Goal: Task Accomplishment & Management: Complete application form

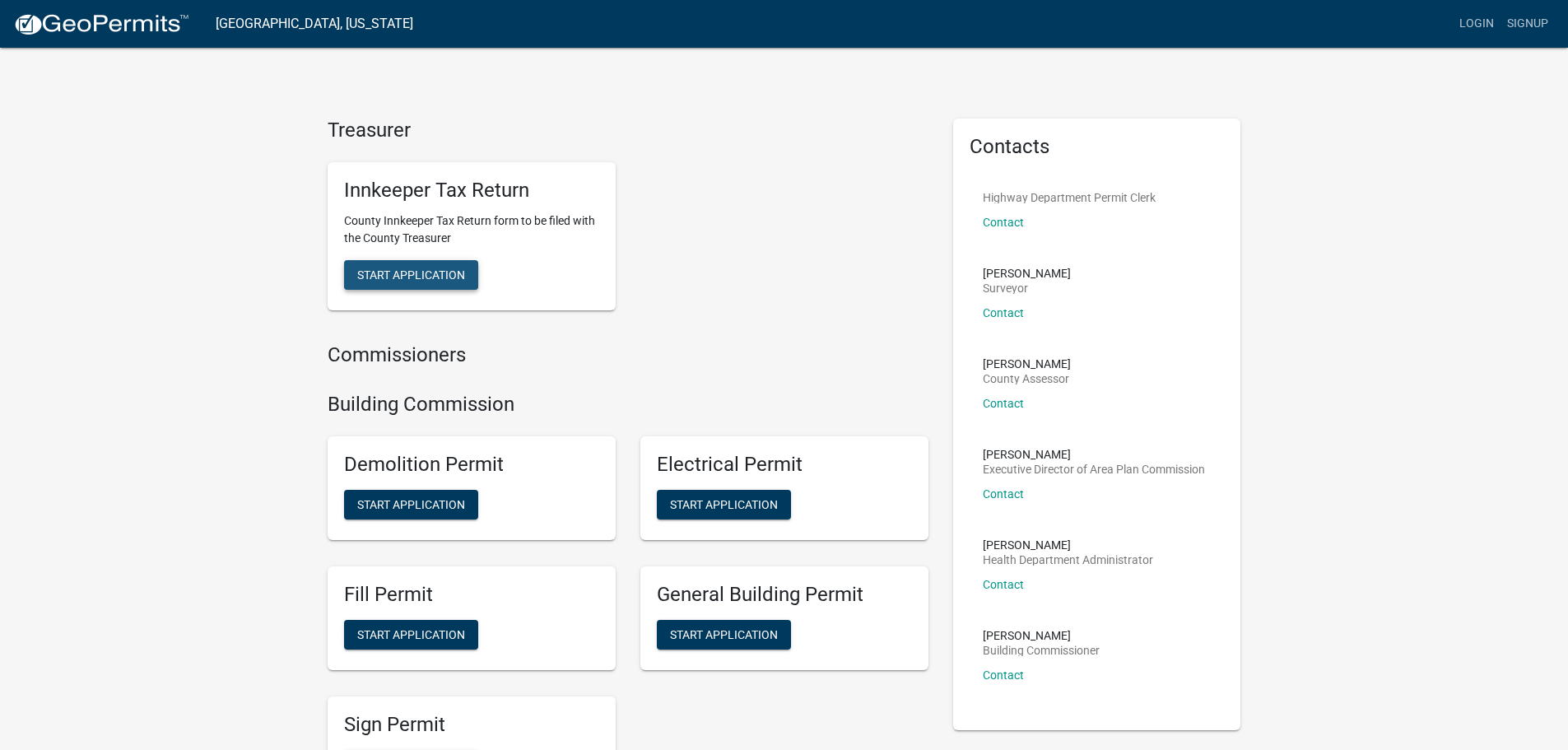
click at [395, 274] on span "Start Application" at bounding box center [411, 275] width 108 height 13
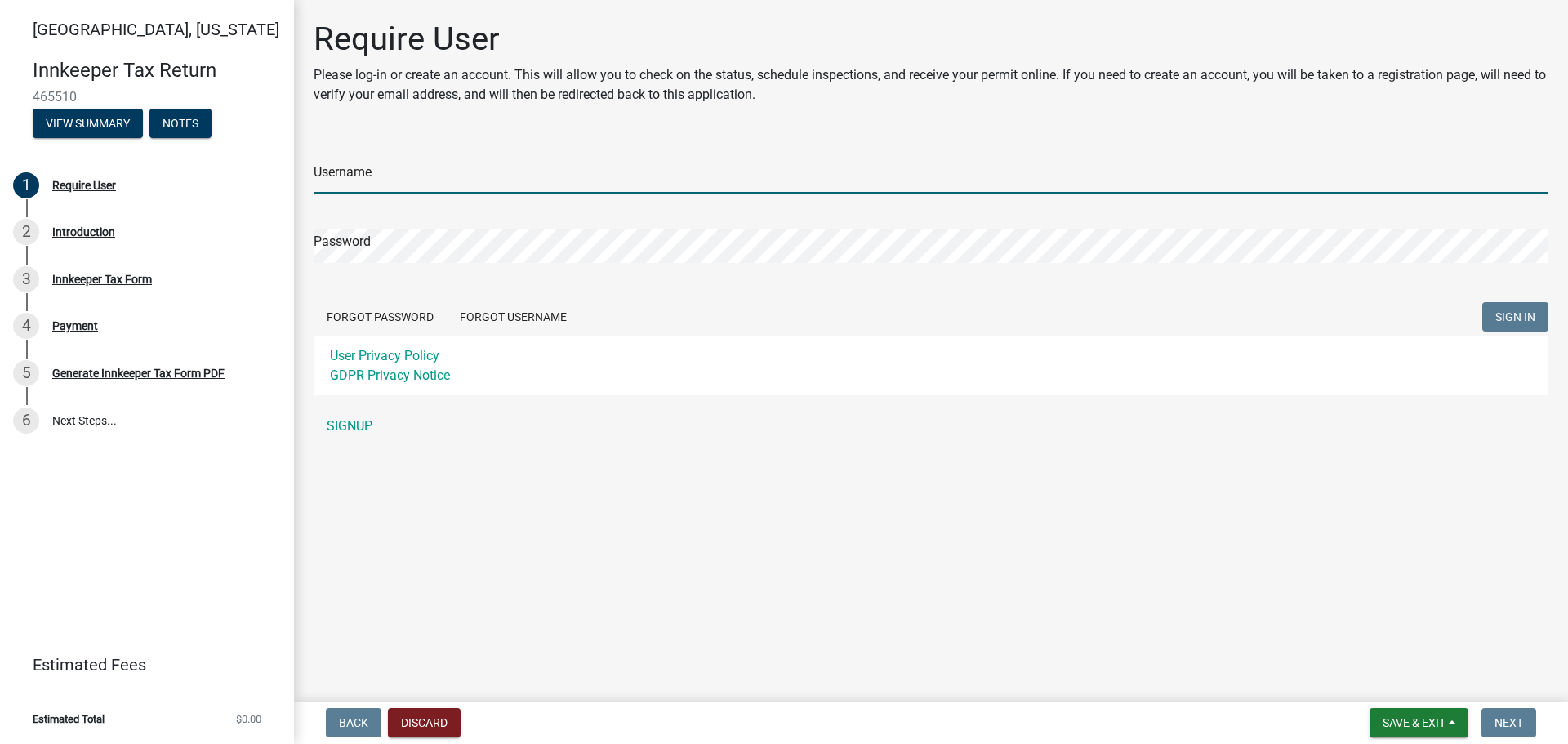
type input "Prestige Inn"
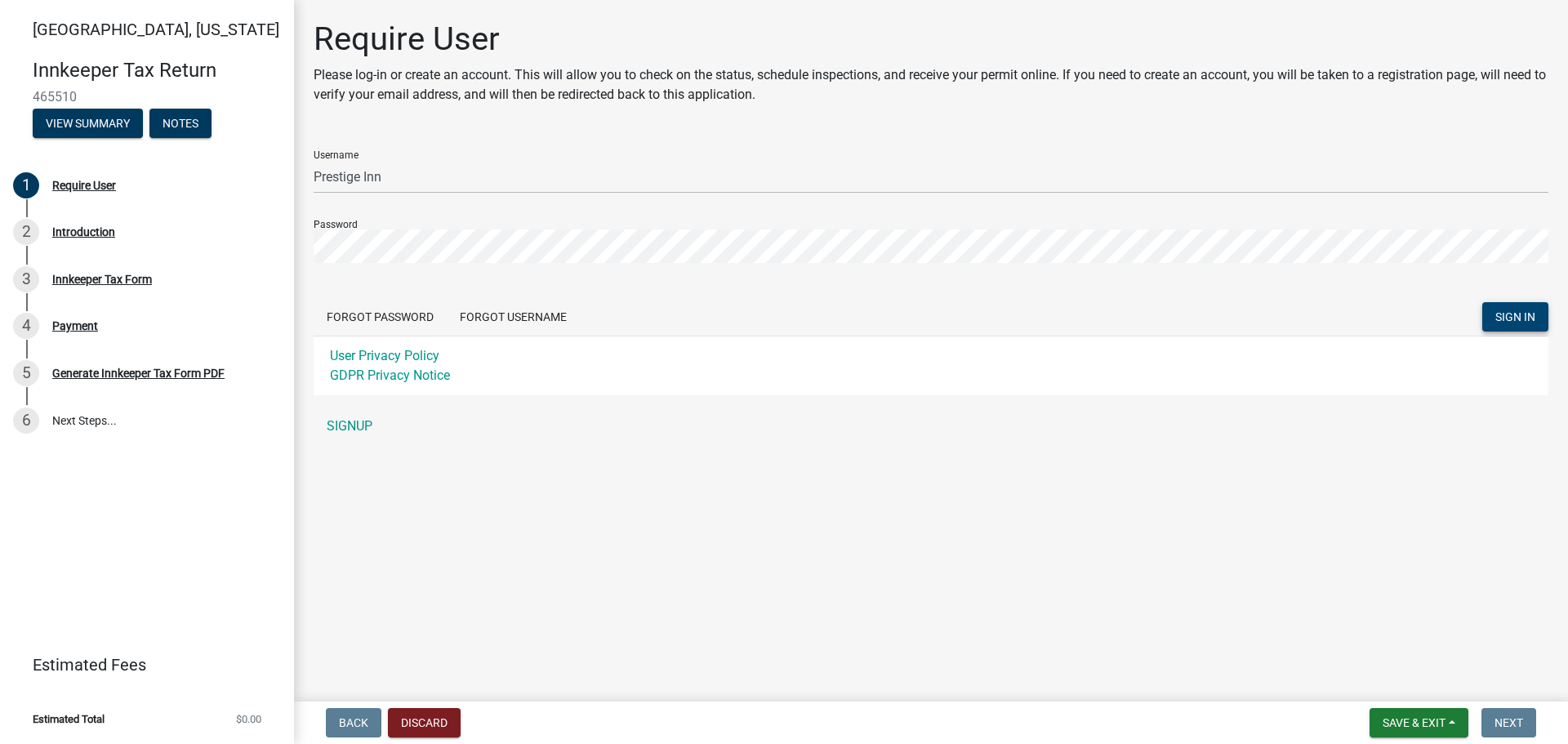
click at [1508, 319] on span "SIGN IN" at bounding box center [1516, 317] width 40 height 13
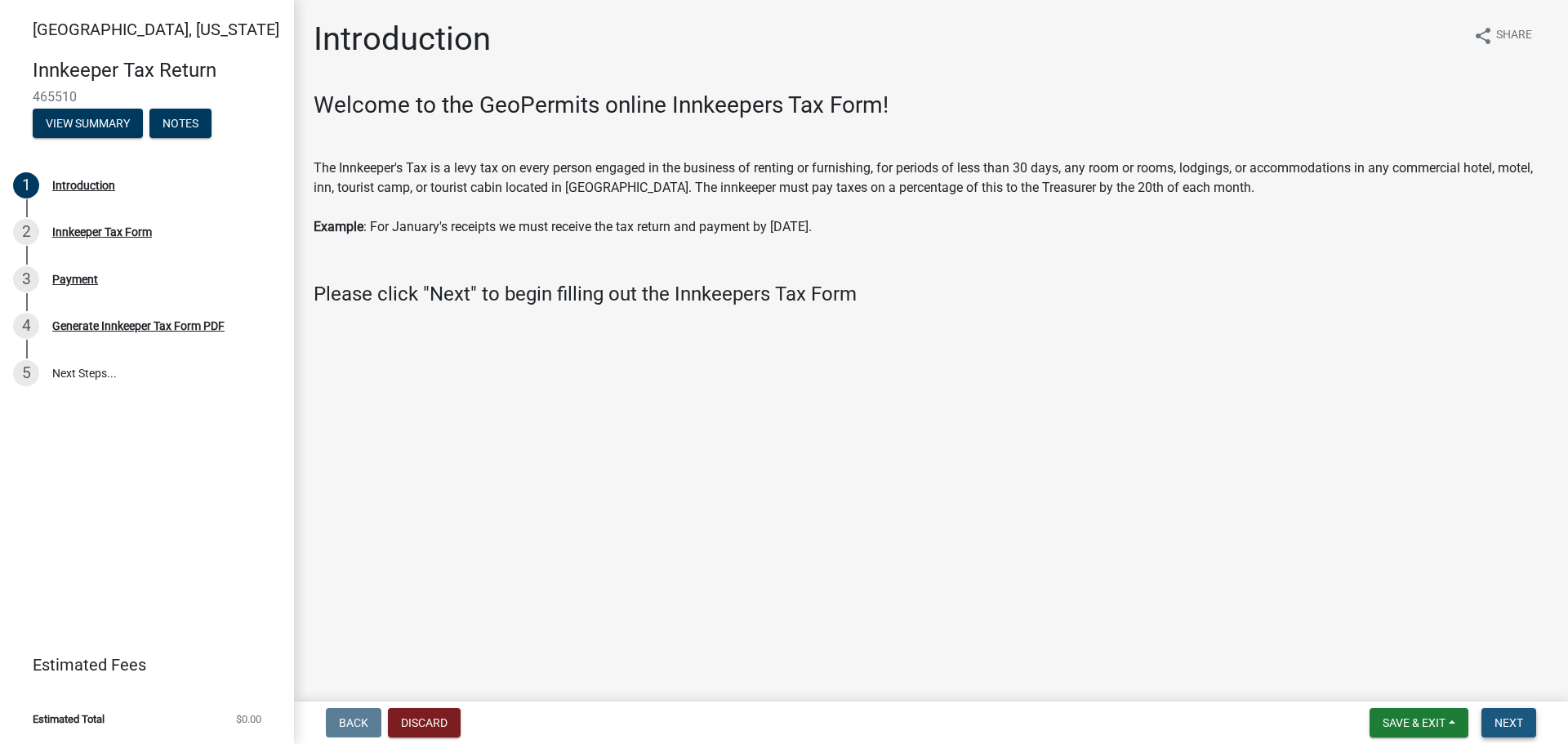
click at [1503, 718] on span "Next" at bounding box center [1509, 723] width 28 height 13
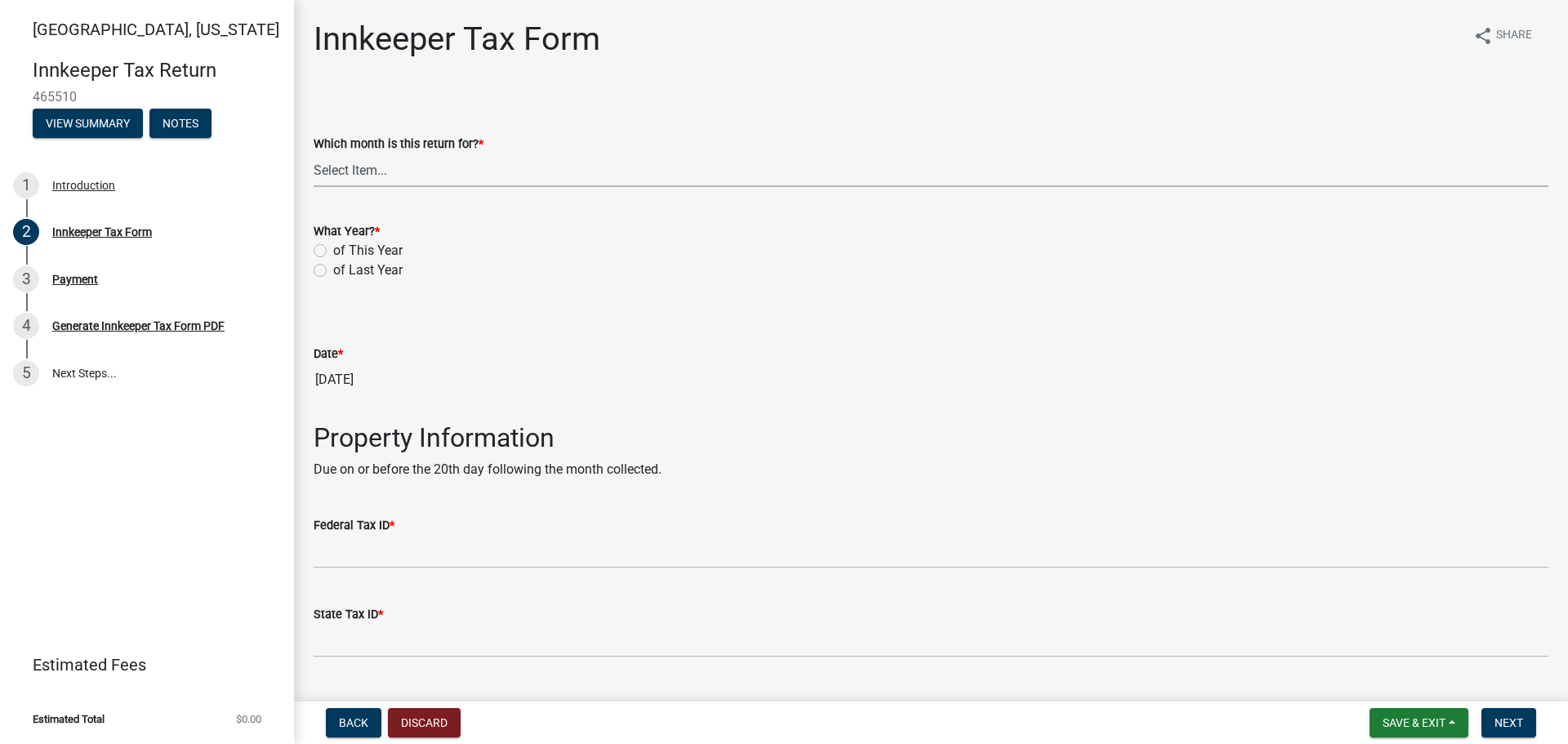
click at [337, 158] on select "Select Item... January February March April May June July August September Octo…" at bounding box center [930, 170] width 1235 height 33
click at [313, 154] on select "Select Item... January February March April May June July August September Octo…" at bounding box center [930, 170] width 1235 height 33
select select "3682557b-11f2-4064-b923-757c2ab608b9"
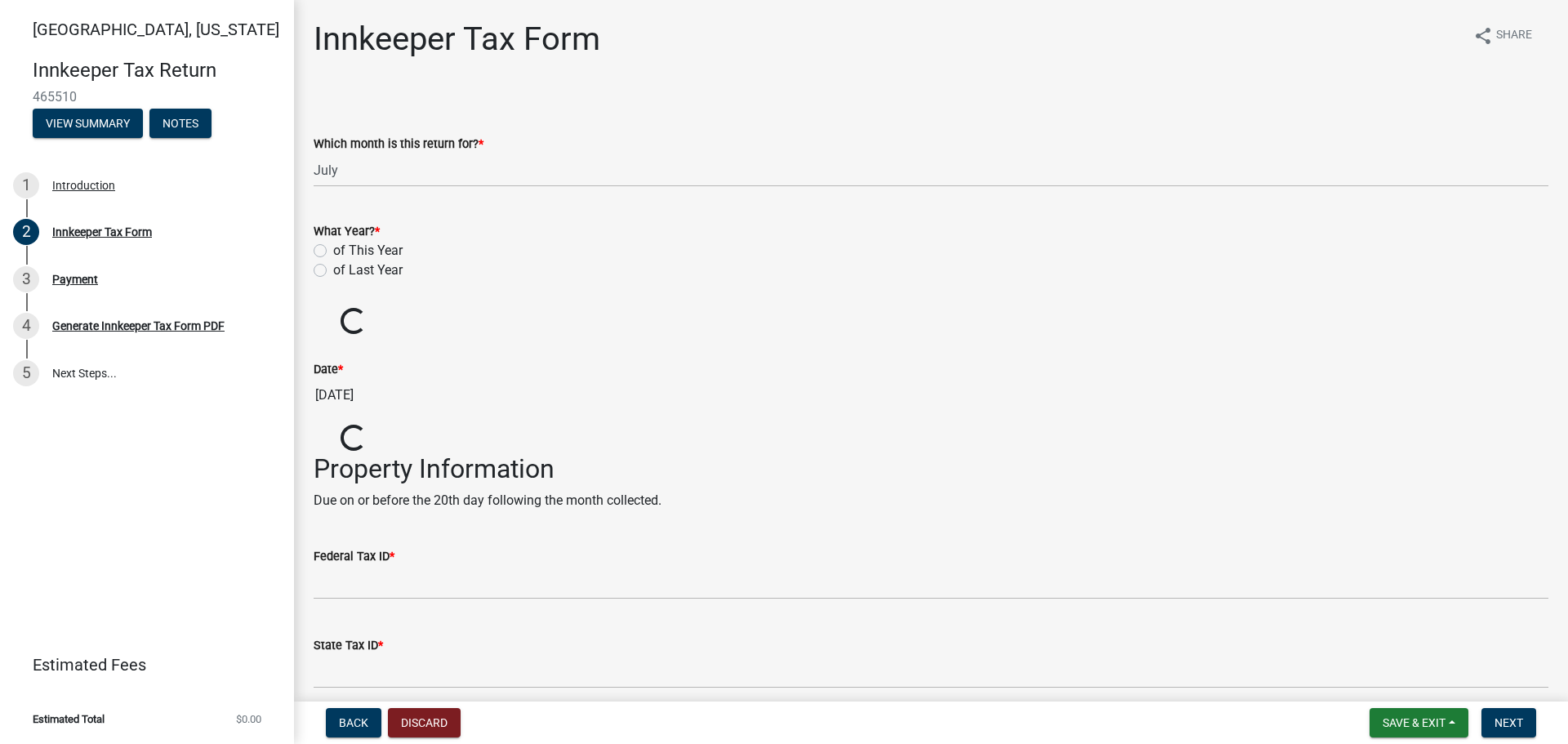
click at [333, 251] on label "of This Year" at bounding box center [367, 251] width 69 height 20
click at [333, 251] on input "of This Year" at bounding box center [338, 246] width 10 height 10
radio input "true"
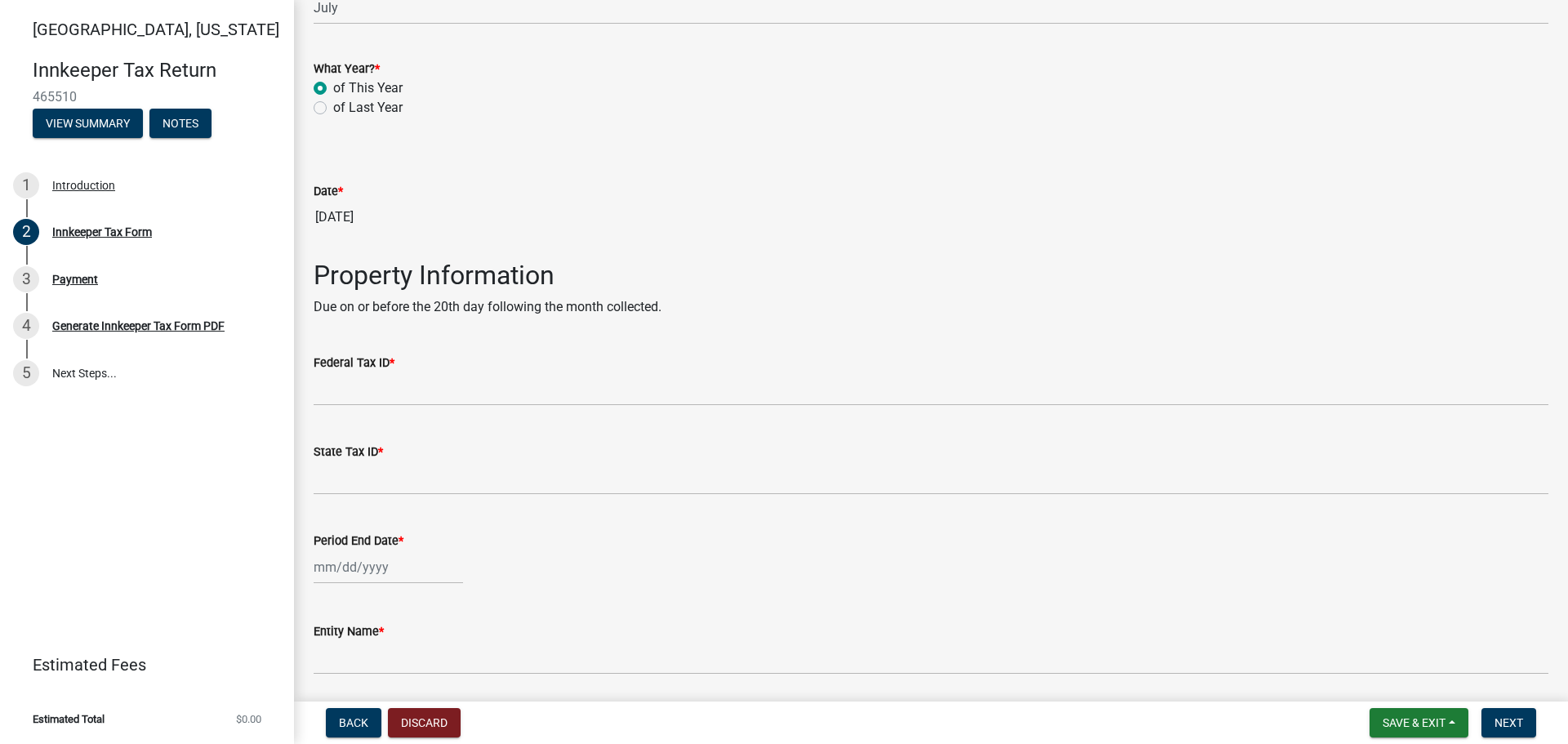
scroll to position [163, 0]
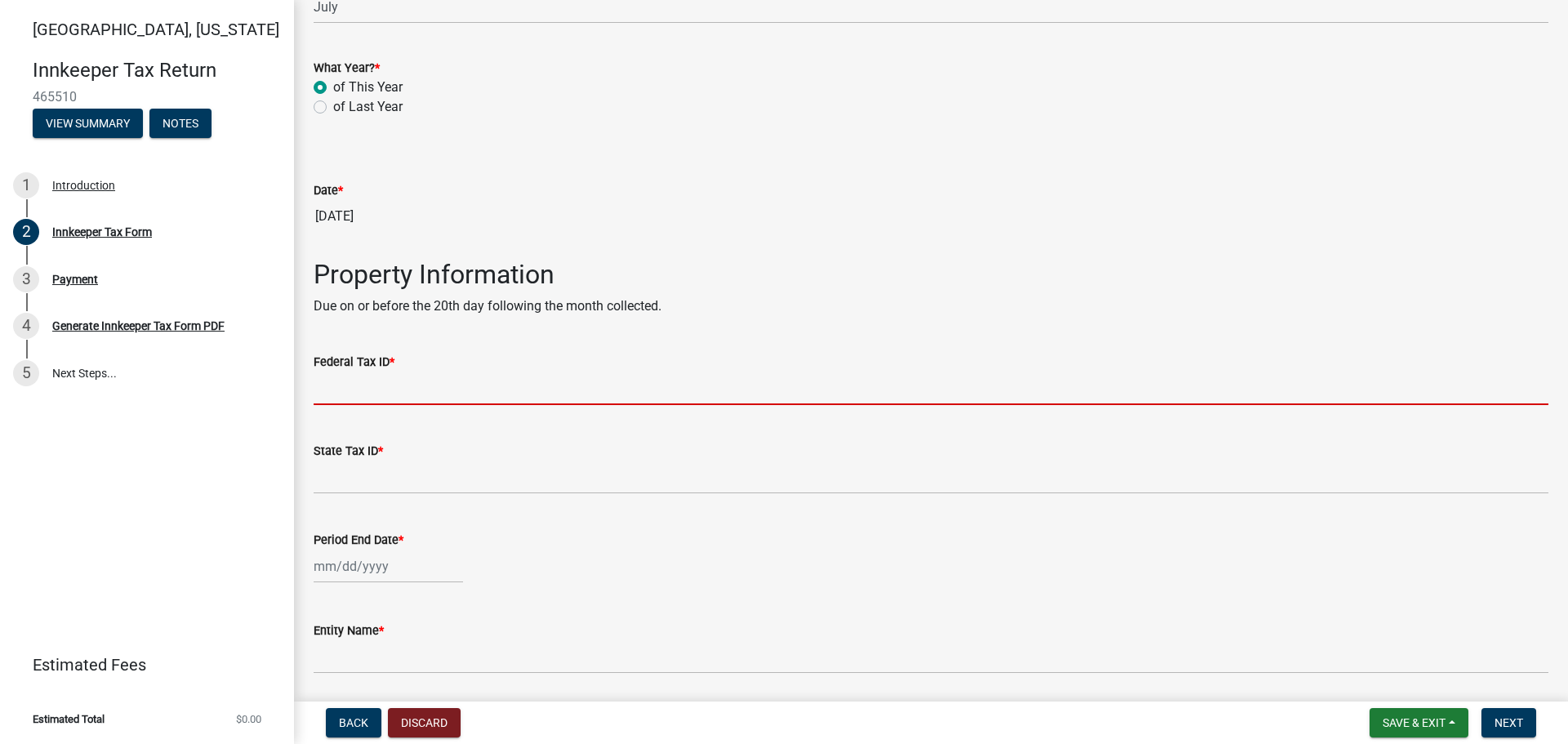
click at [343, 390] on input "Federal Tax ID *" at bounding box center [930, 388] width 1235 height 33
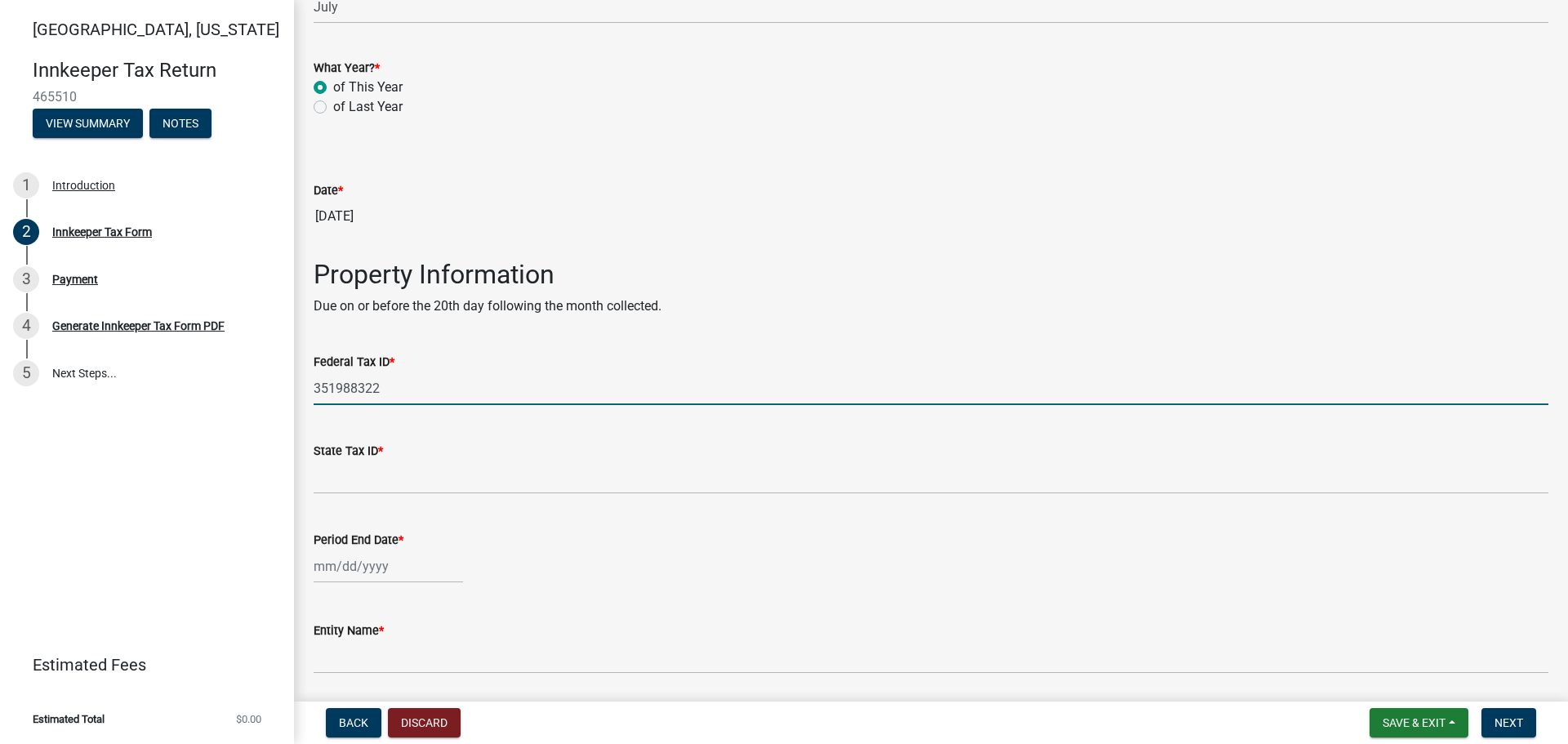
type input "351988322"
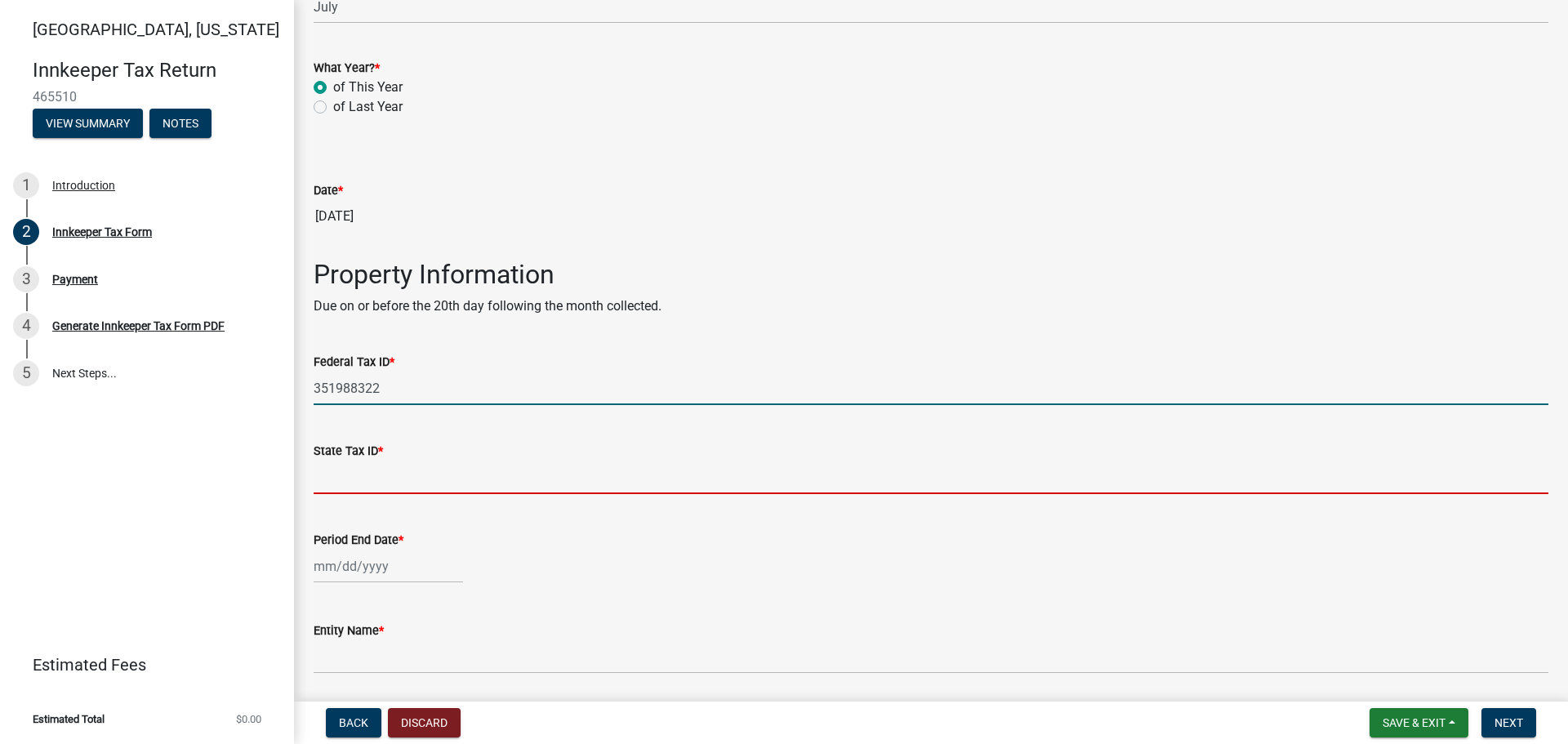
click at [344, 472] on input "State Tax ID *" at bounding box center [930, 476] width 1235 height 33
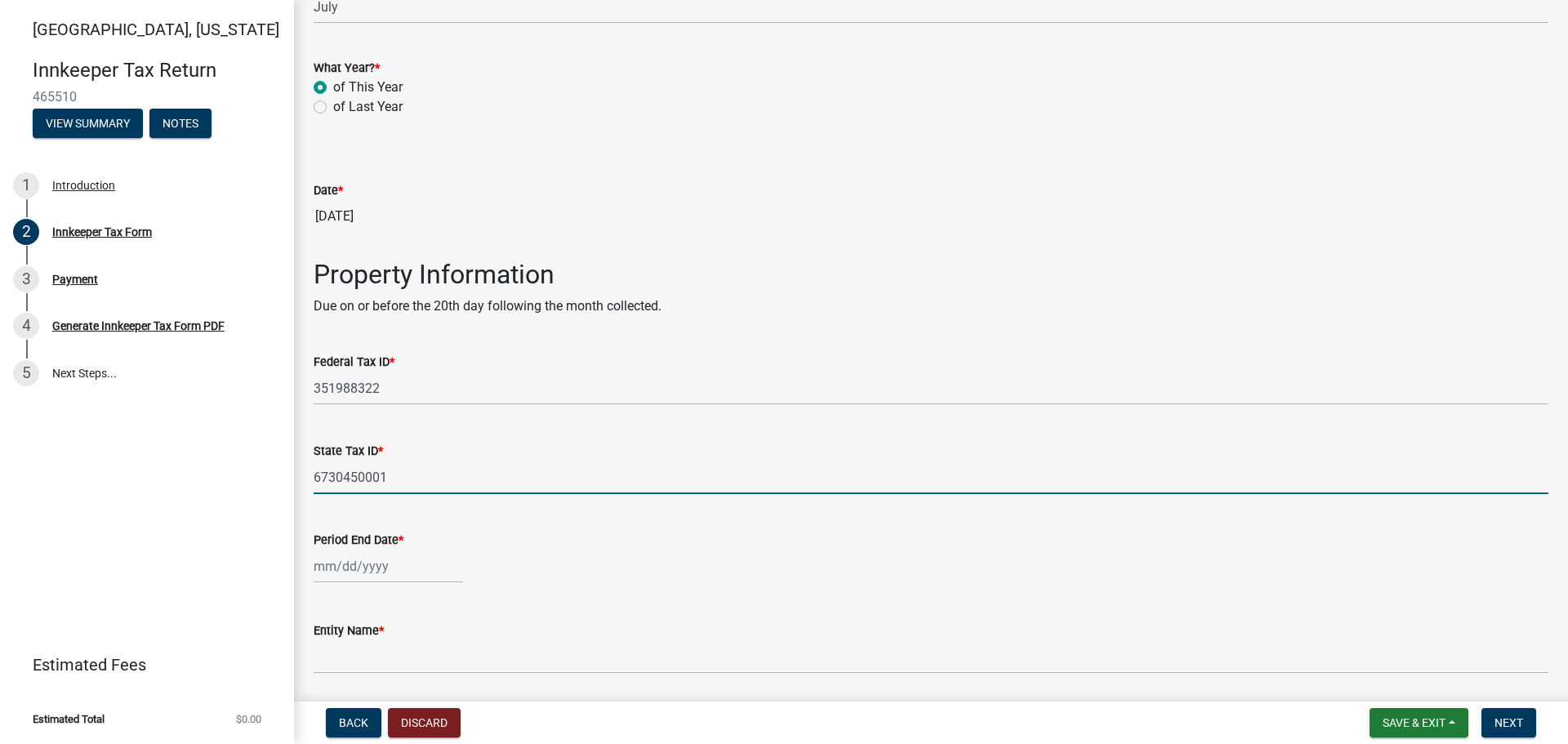
type input "6730450001"
click at [320, 569] on input "Period End Date *" at bounding box center [388, 566] width 150 height 33
select select "8"
select select "2025"
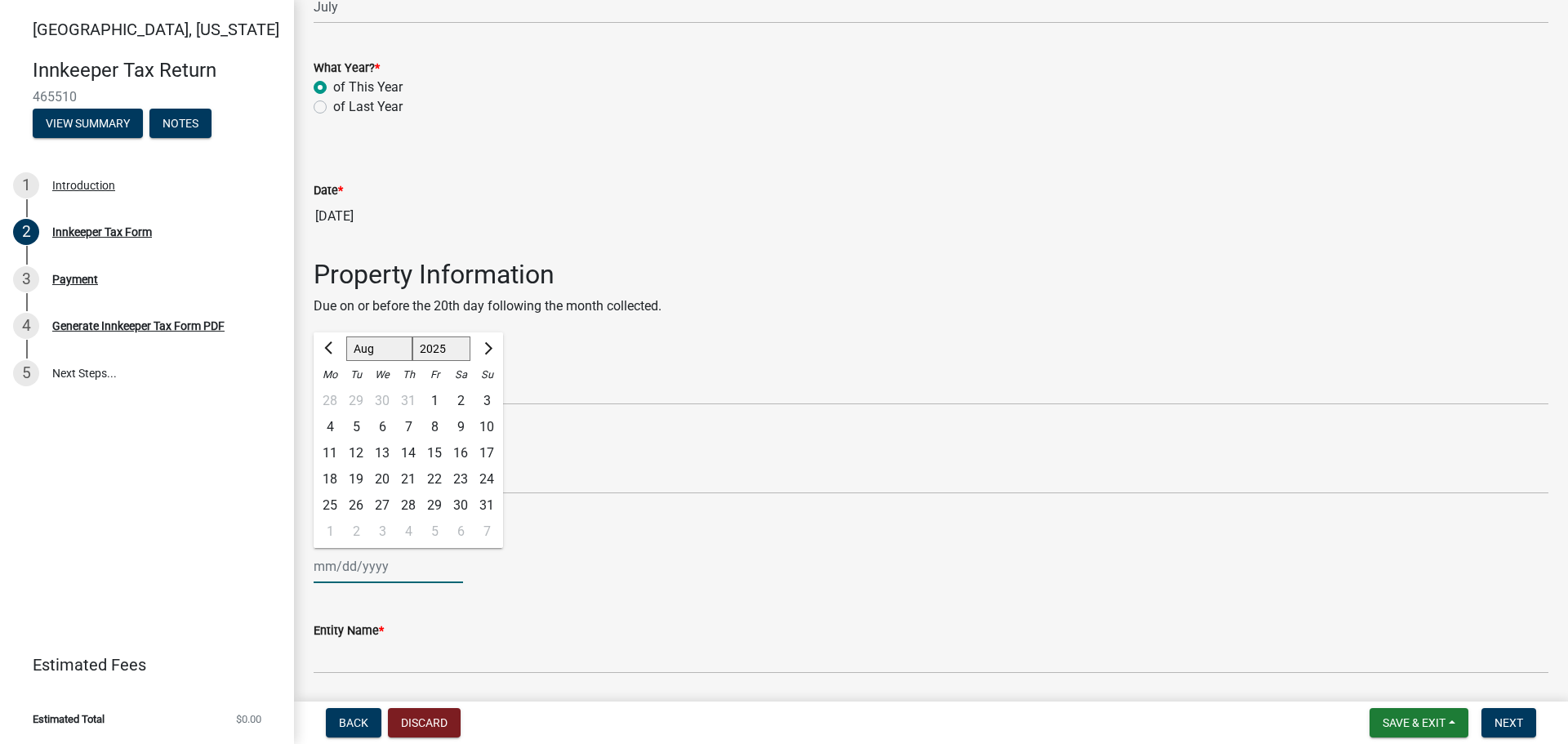
click at [320, 569] on input "Period End Date *" at bounding box center [388, 566] width 150 height 33
type input "07312025"
click at [327, 567] on input "07312025" at bounding box center [388, 566] width 150 height 33
type input "[DATE]"
click at [323, 347] on button "Previous month" at bounding box center [329, 349] width 20 height 27
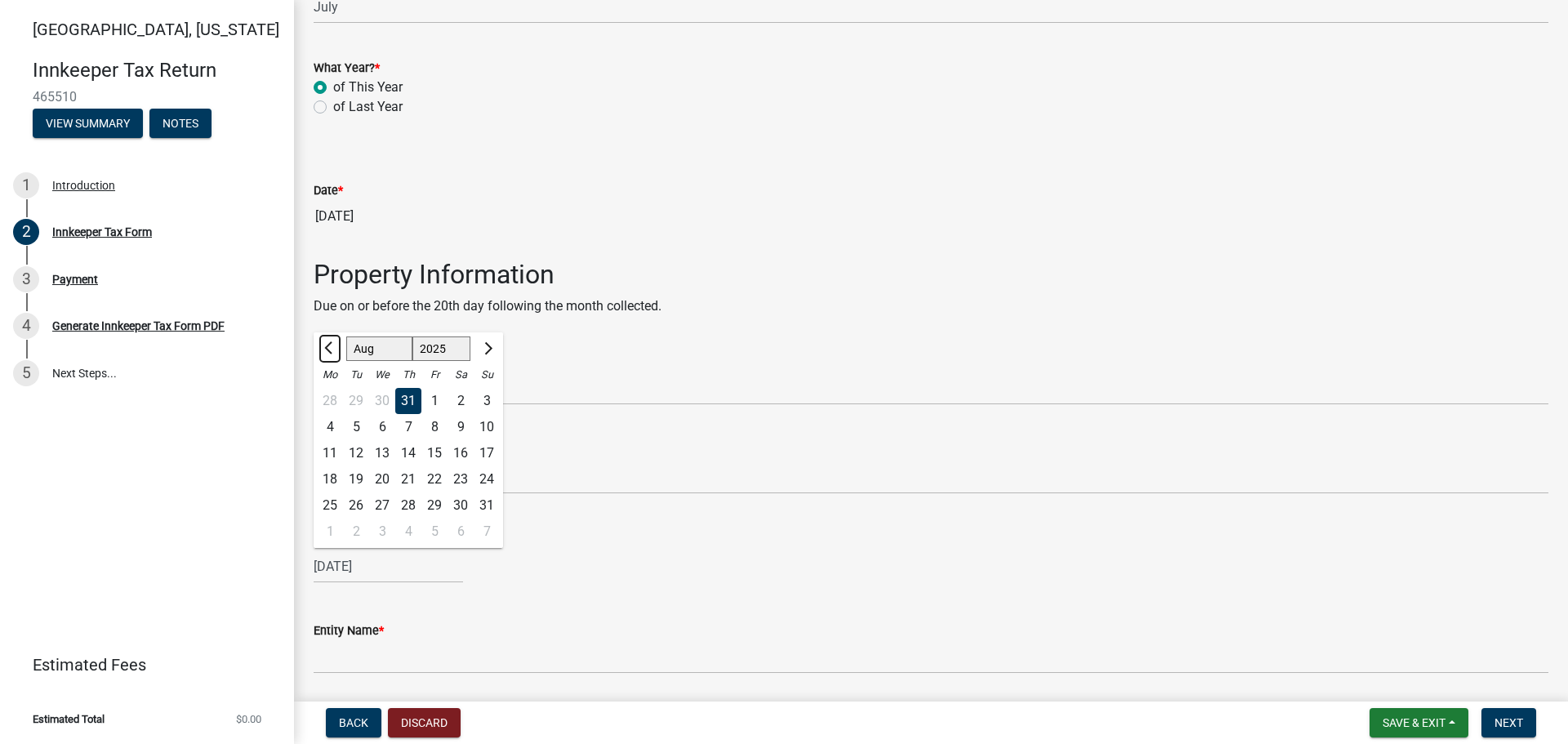
select select "7"
click at [405, 503] on div "31" at bounding box center [409, 506] width 27 height 27
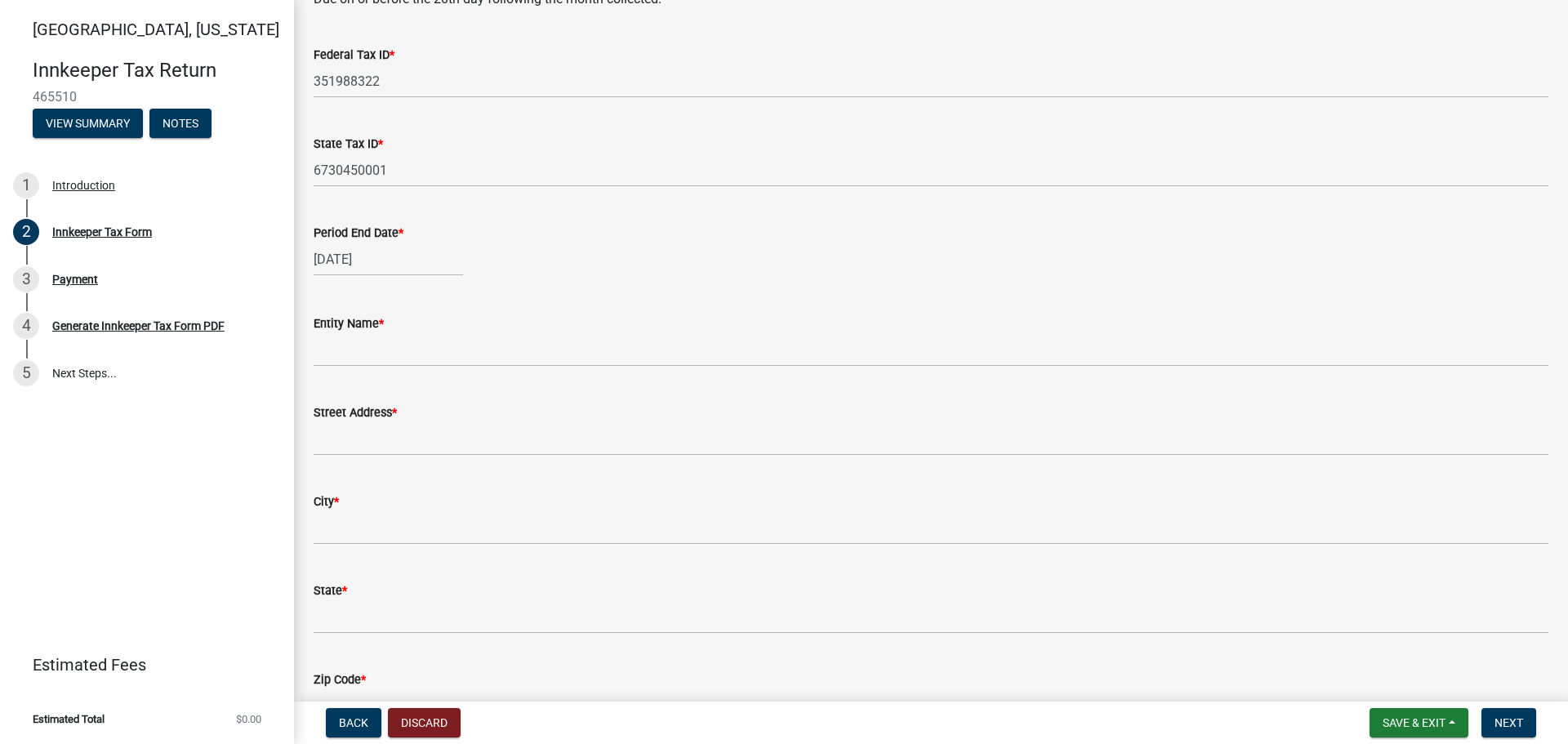
scroll to position [490, 0]
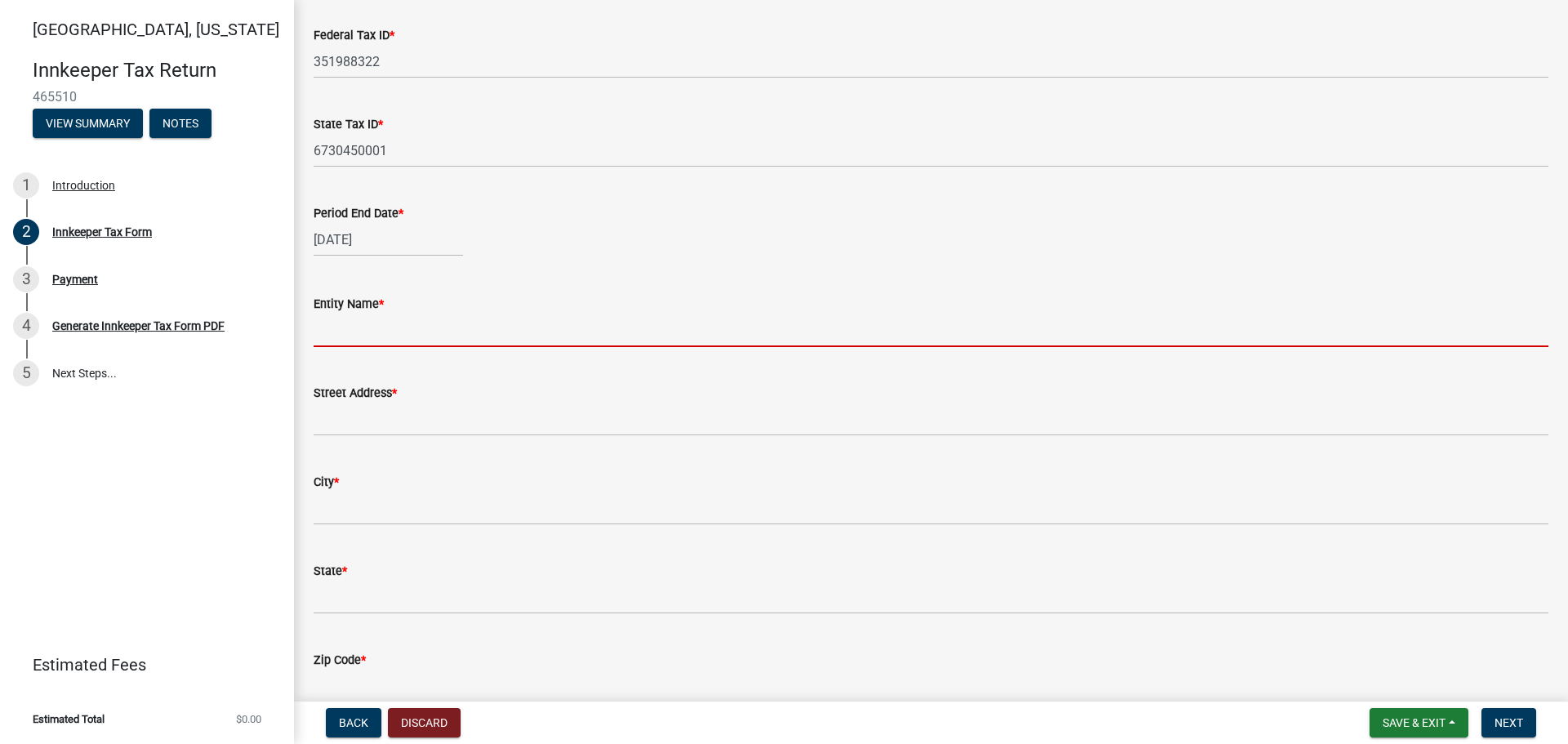
click at [338, 331] on input "Entity Name *" at bounding box center [930, 329] width 1235 height 33
type input "Santa 1 Corporation"
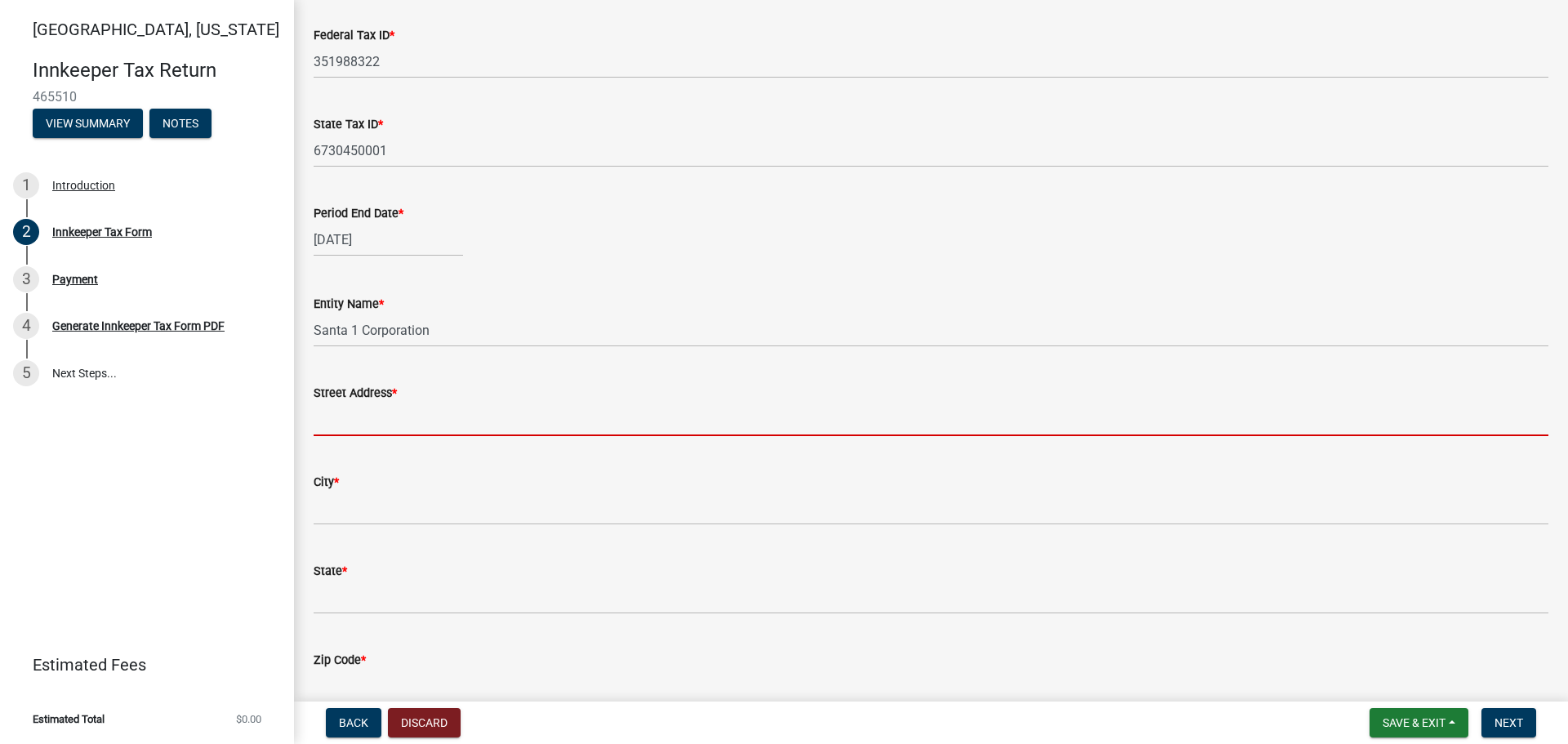
click at [324, 412] on input "Street Address *" at bounding box center [930, 418] width 1235 height 33
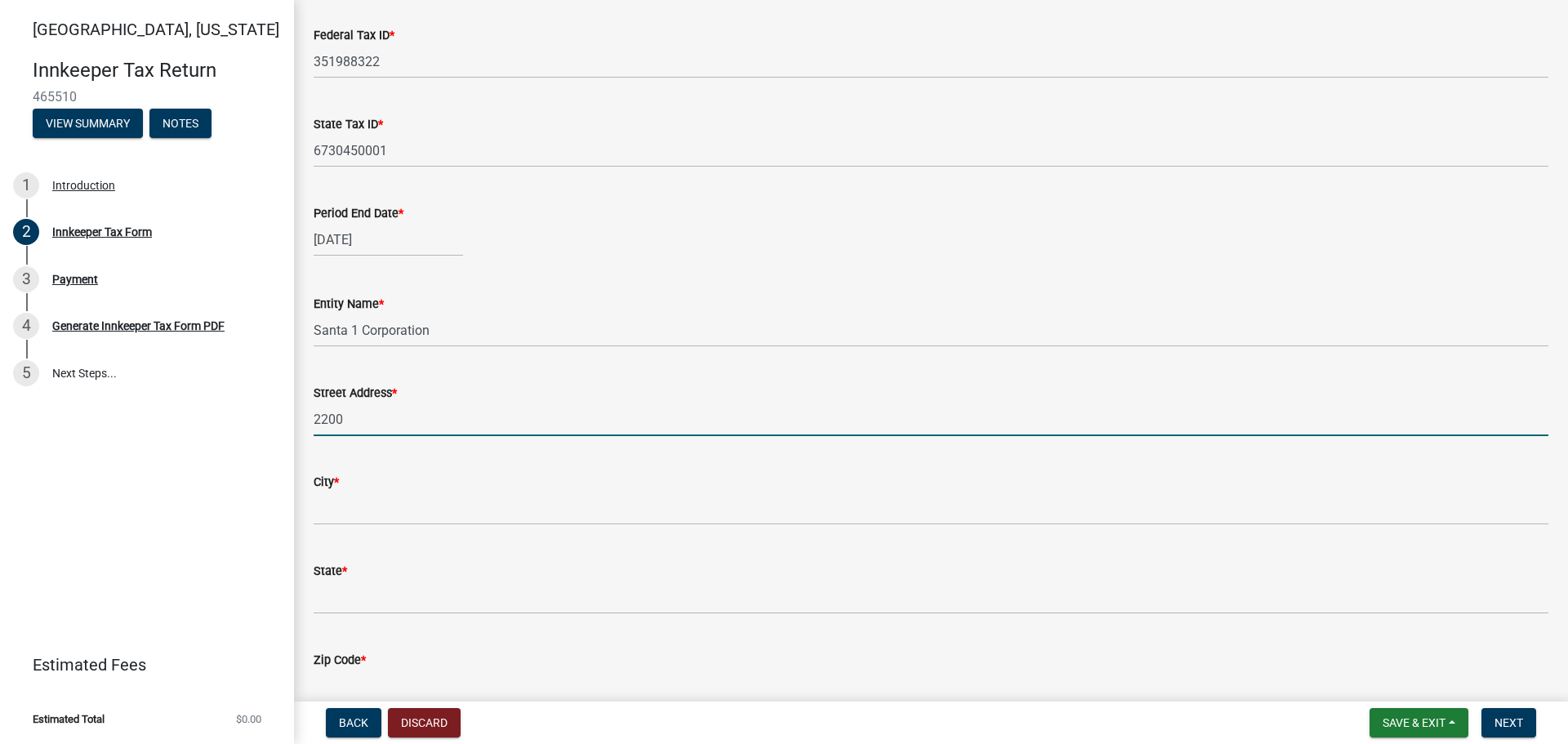
type input "[STREET_ADDRESS]"
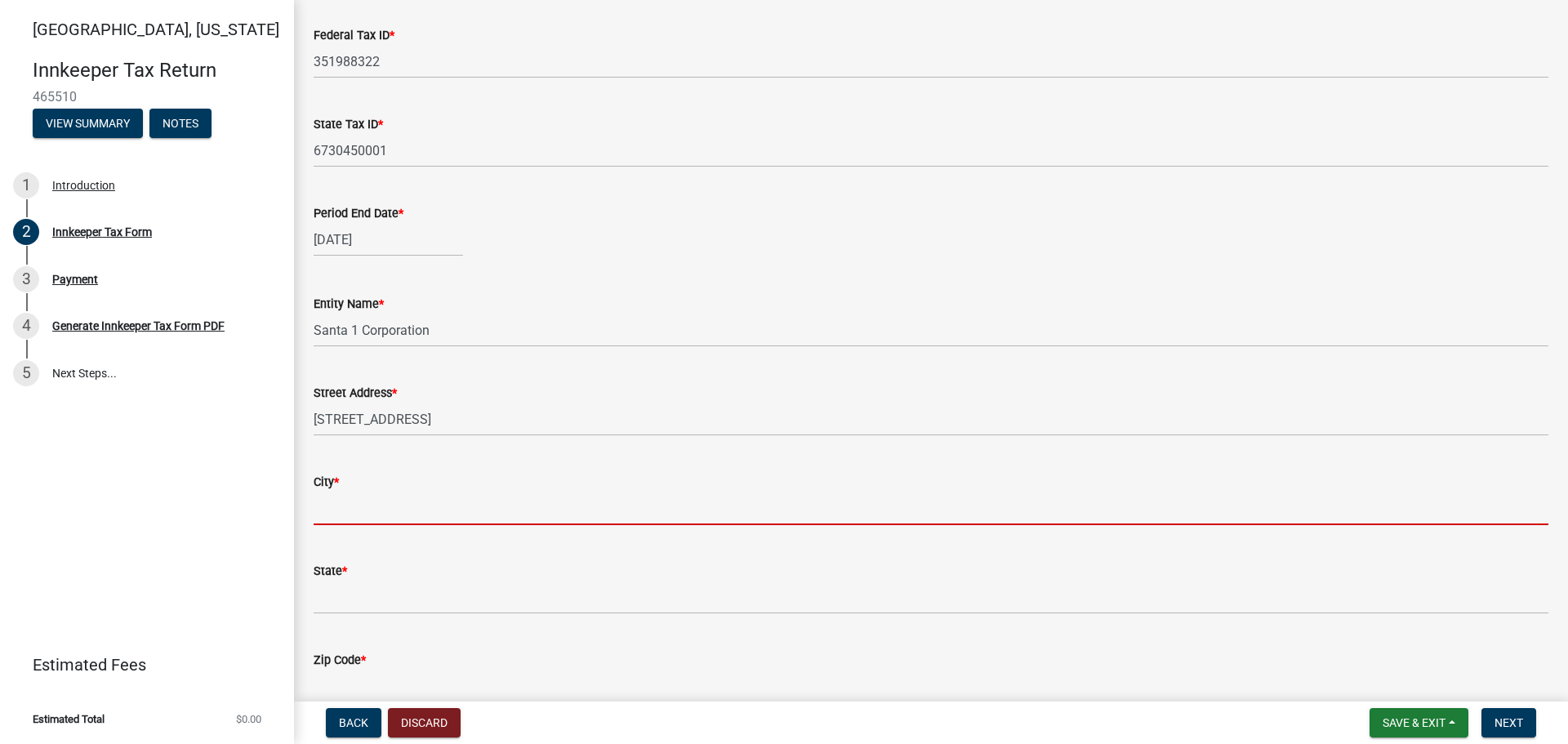
click at [352, 510] on input "City *" at bounding box center [930, 508] width 1235 height 33
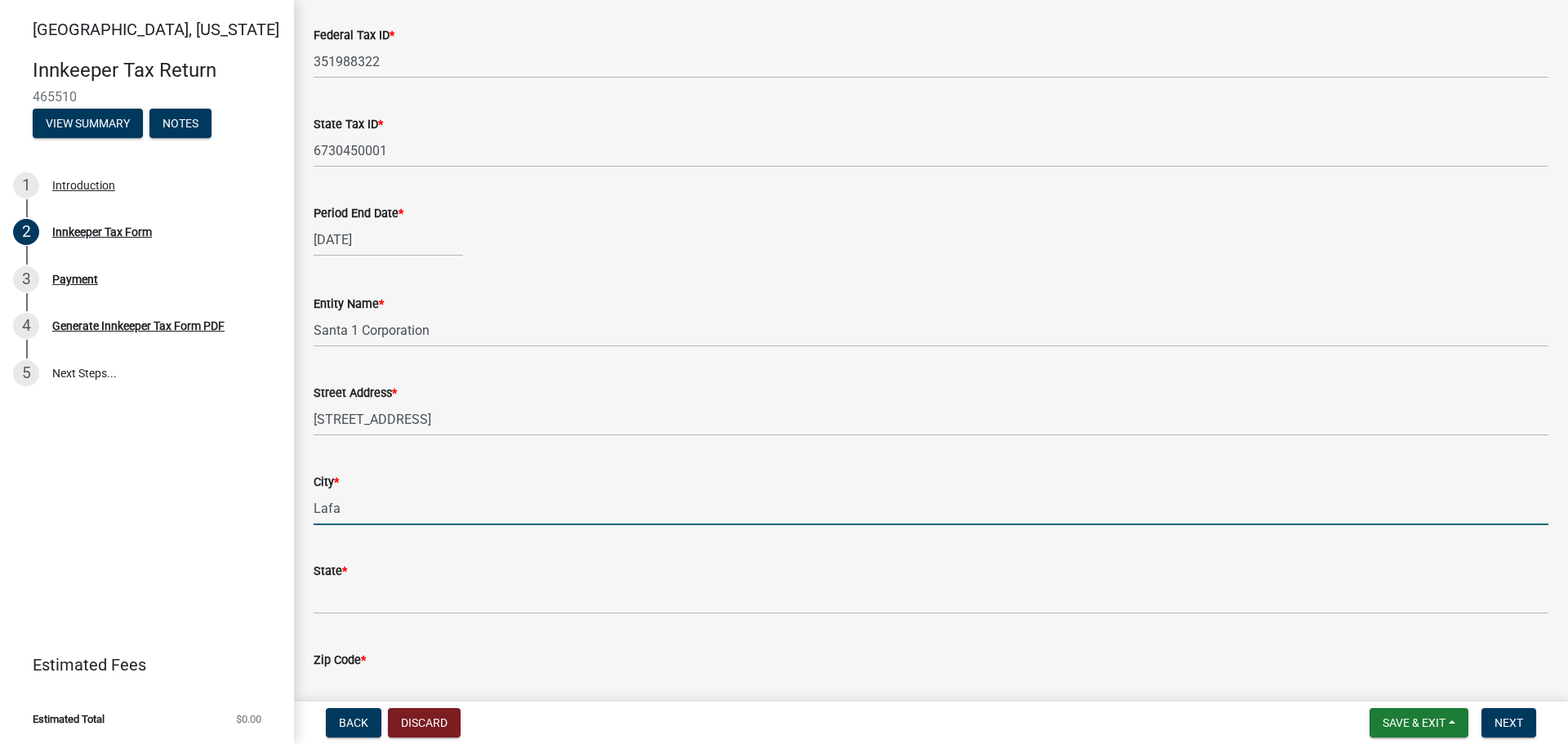
type input "[GEOGRAPHIC_DATA]"
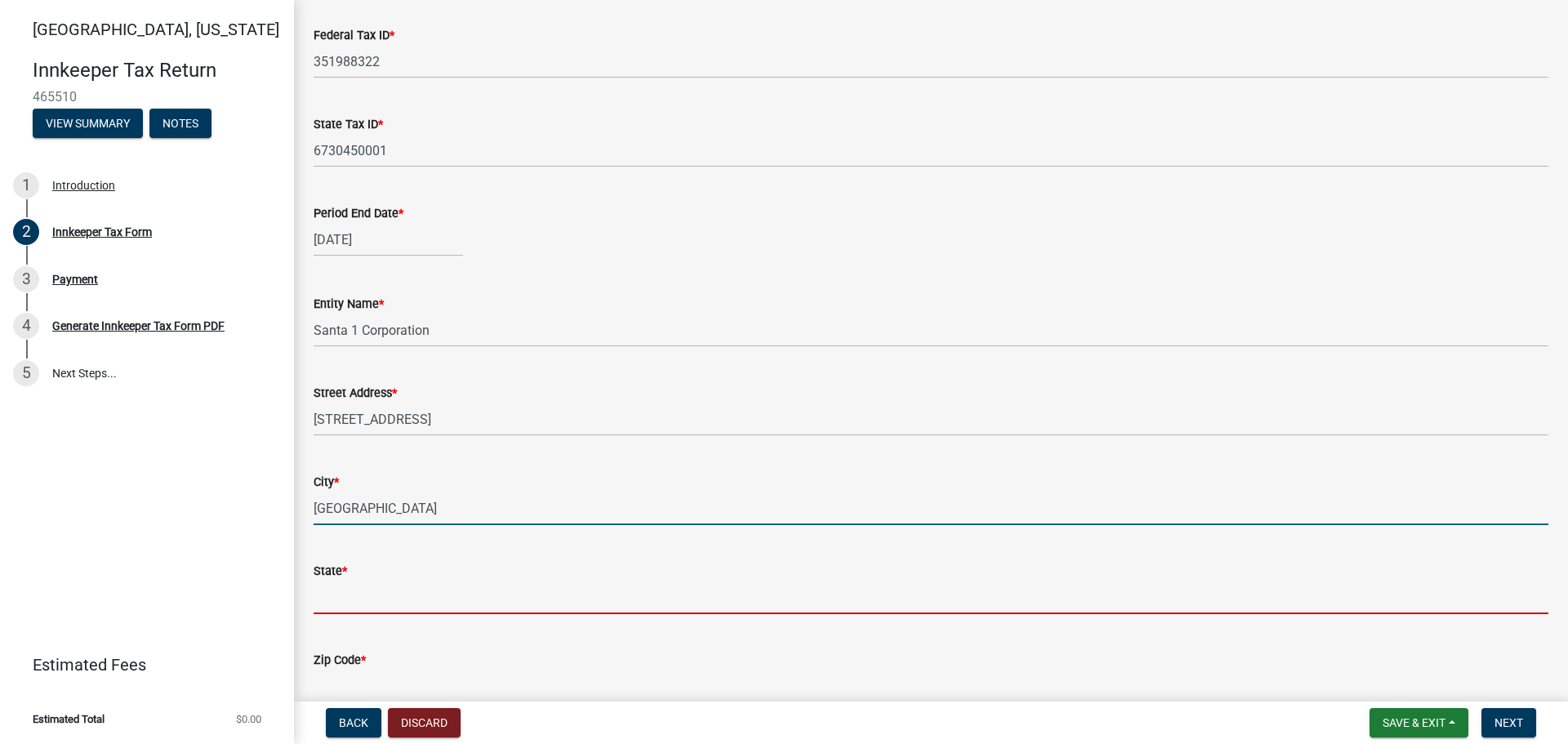
click at [322, 594] on input "State *" at bounding box center [930, 597] width 1235 height 33
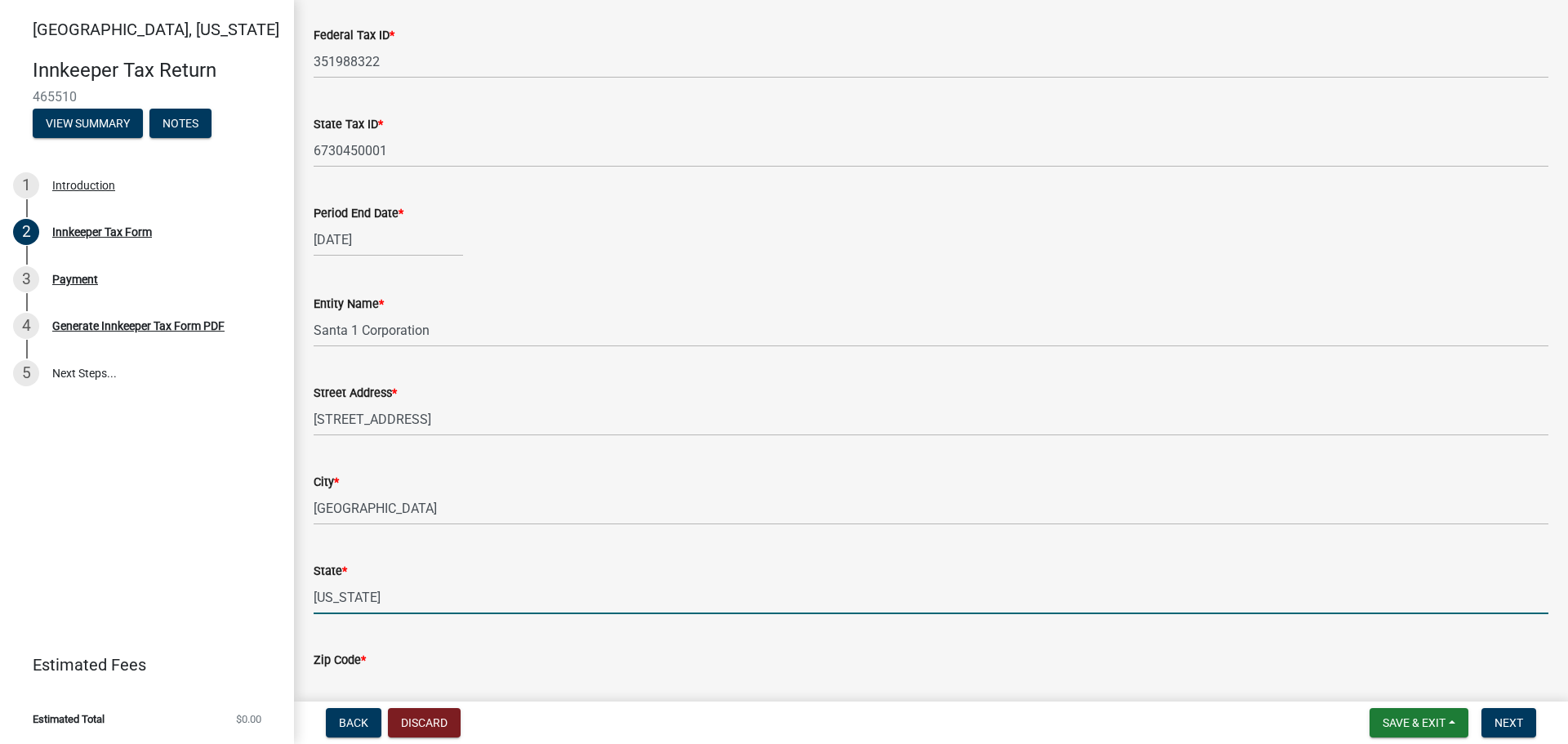
type input "[US_STATE]"
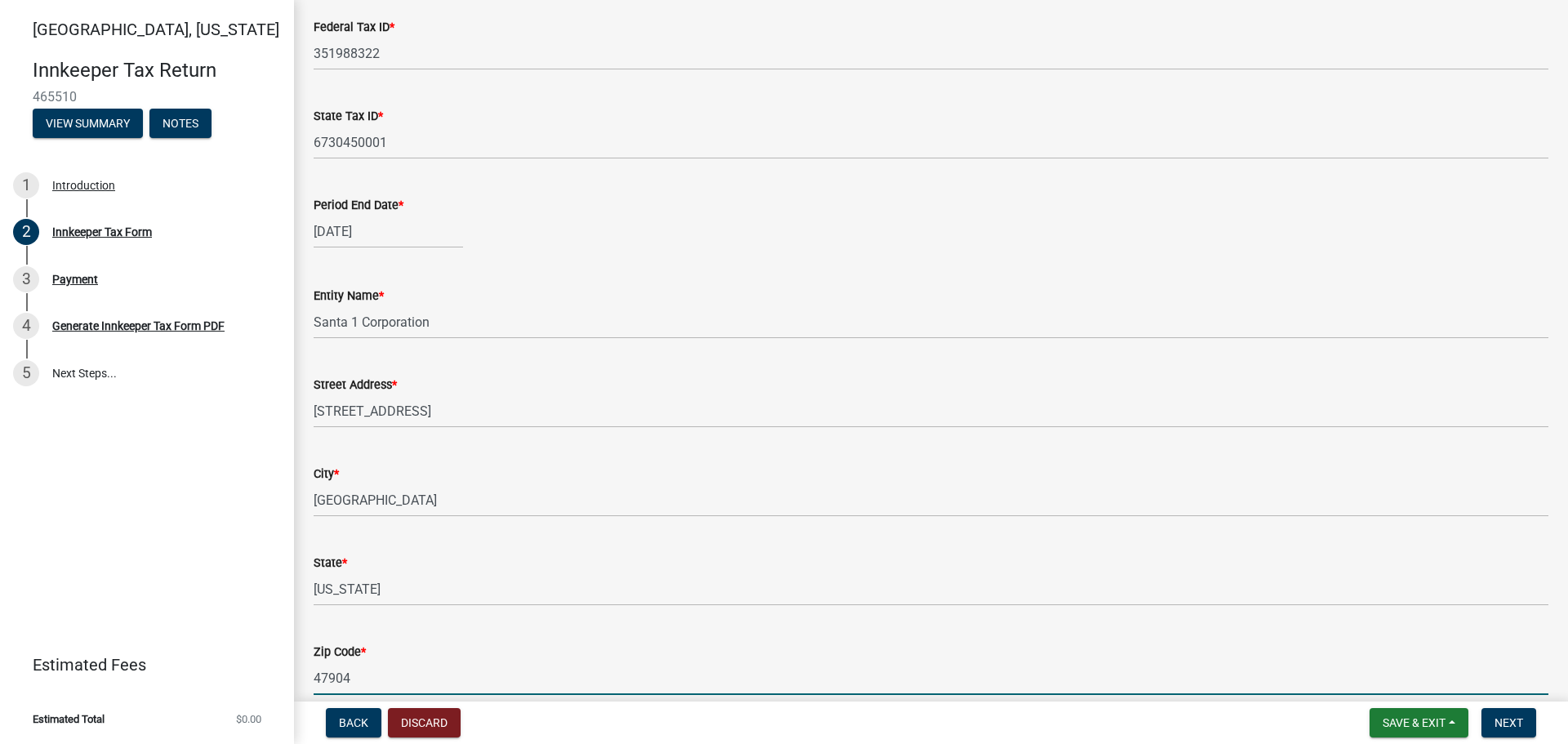
type input "47904"
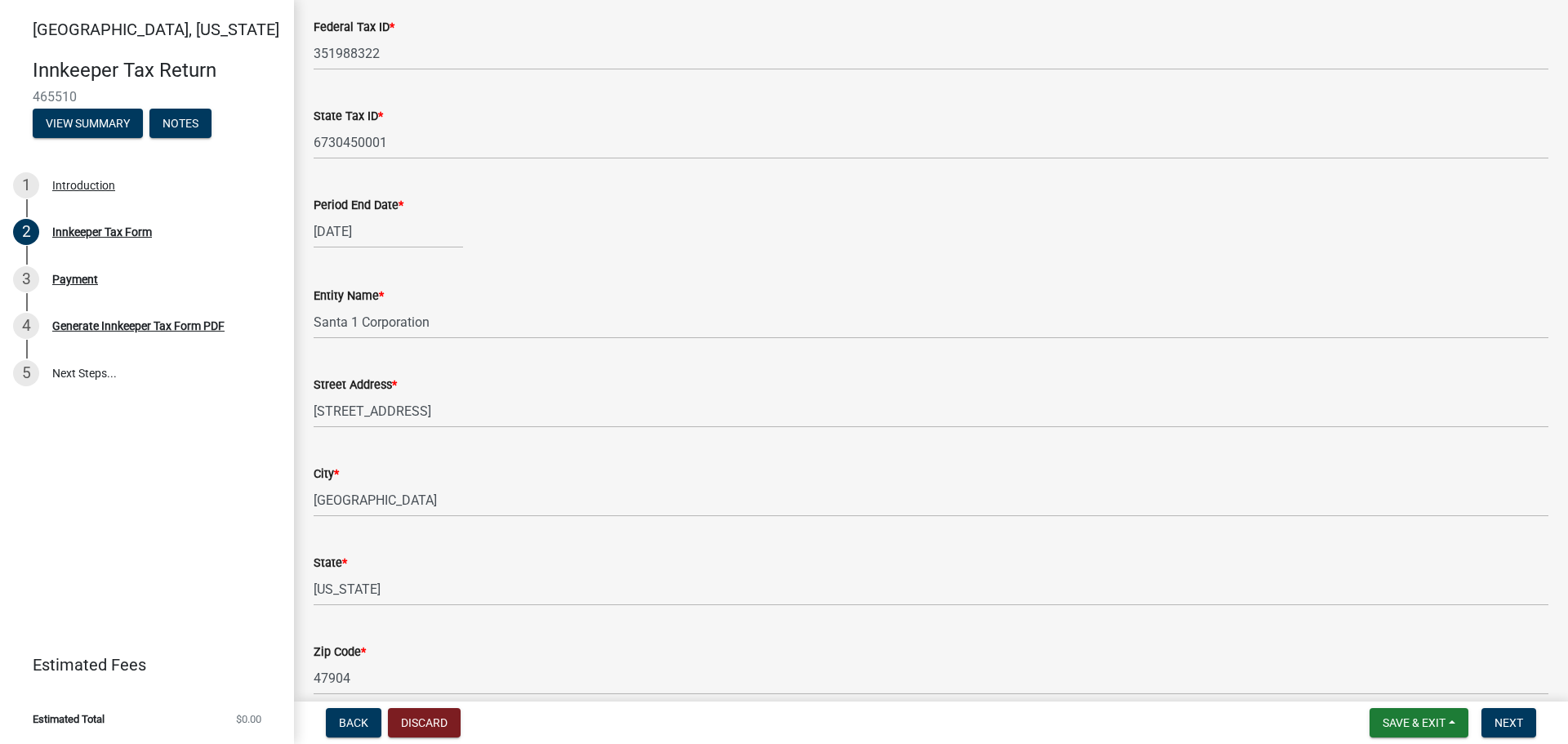
scroll to position [918, 0]
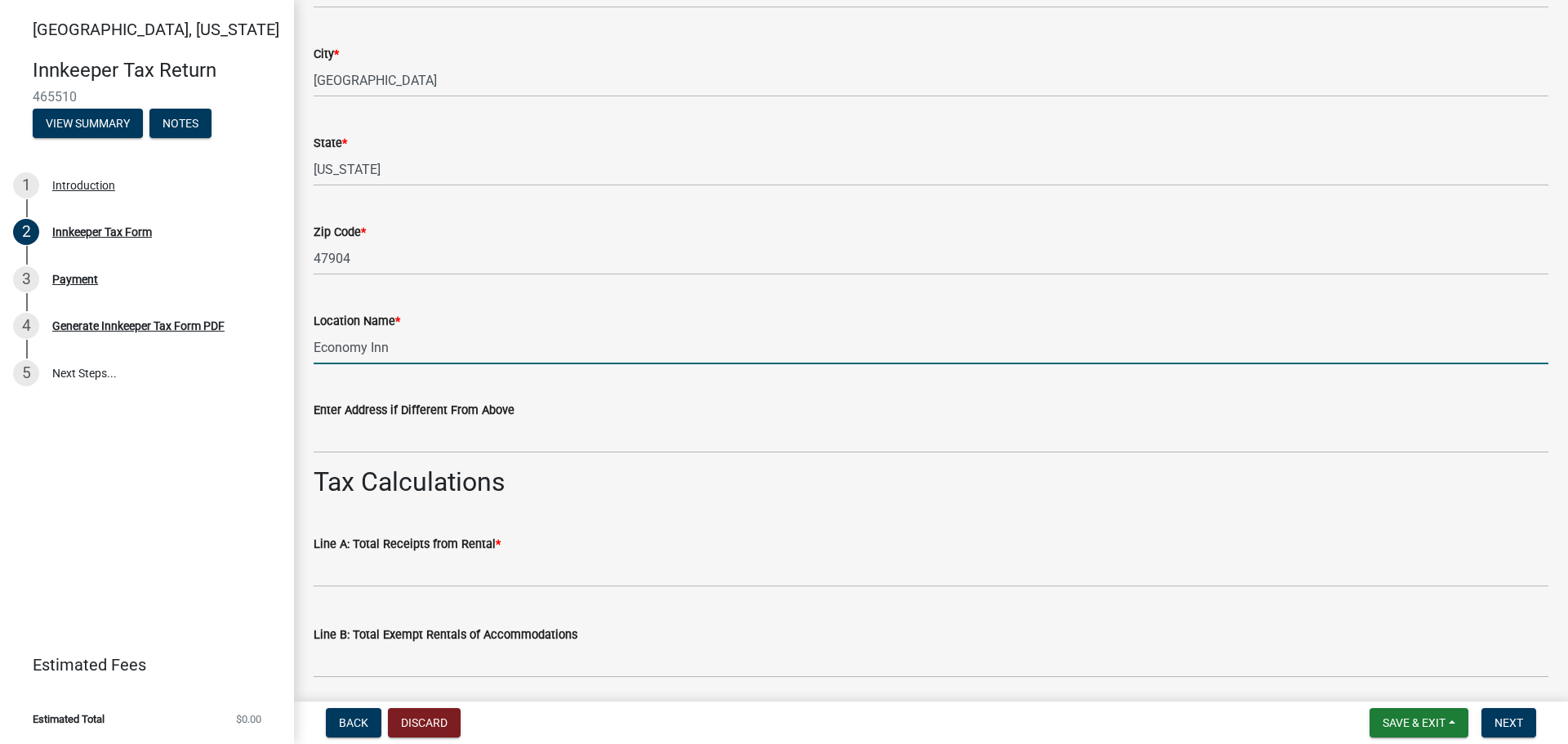
type input "Economy Inn"
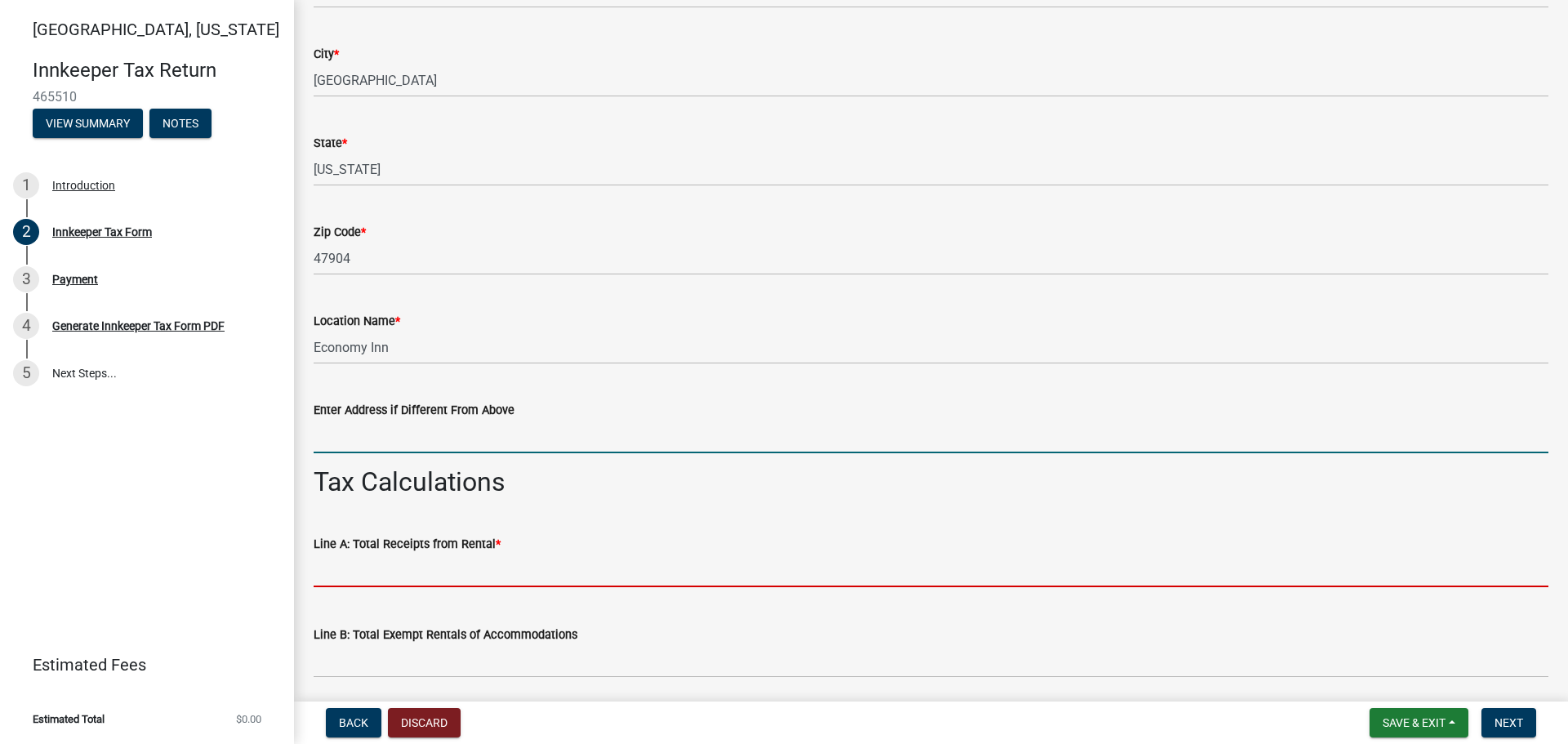
click at [372, 566] on input "text" at bounding box center [930, 570] width 1235 height 33
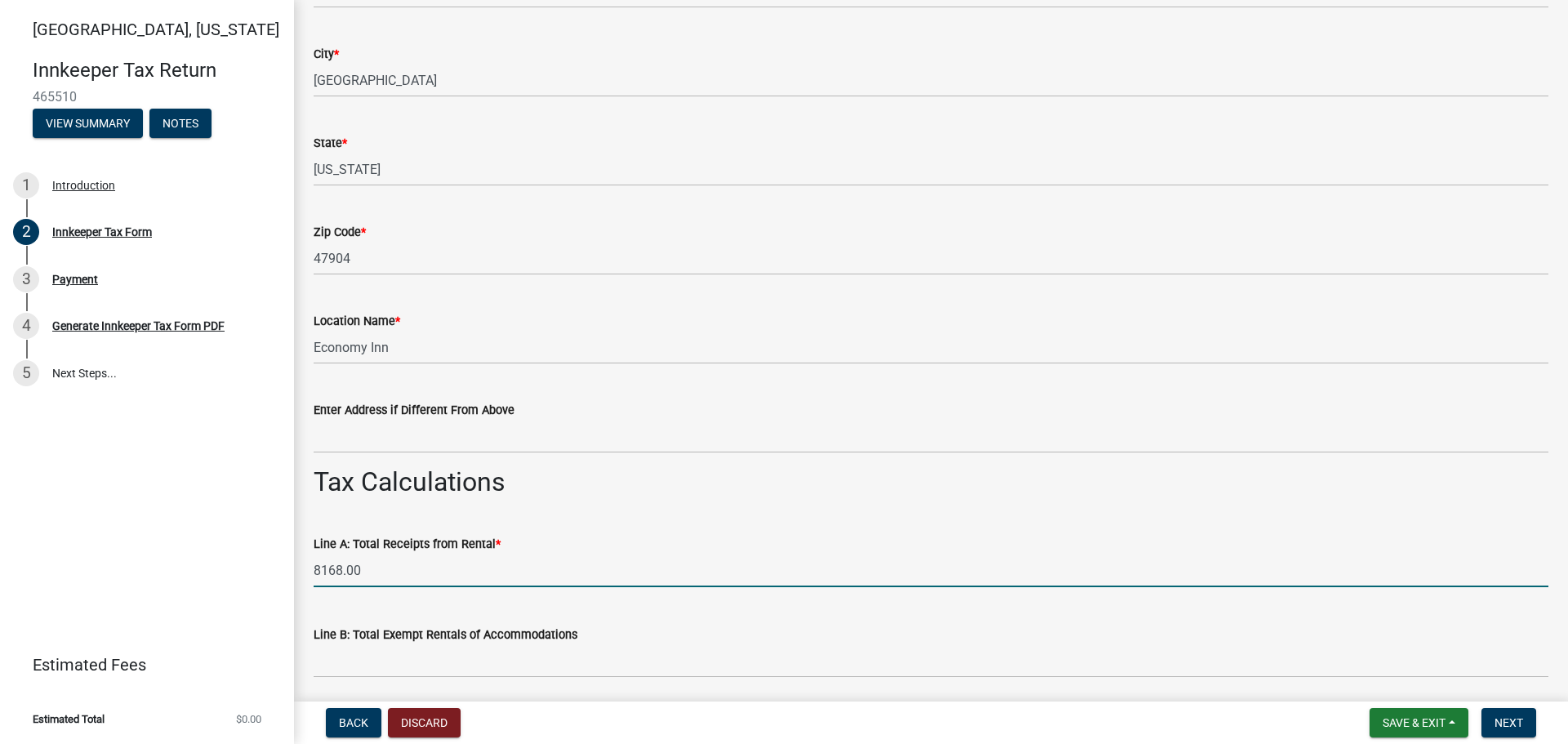
type input "8168.00"
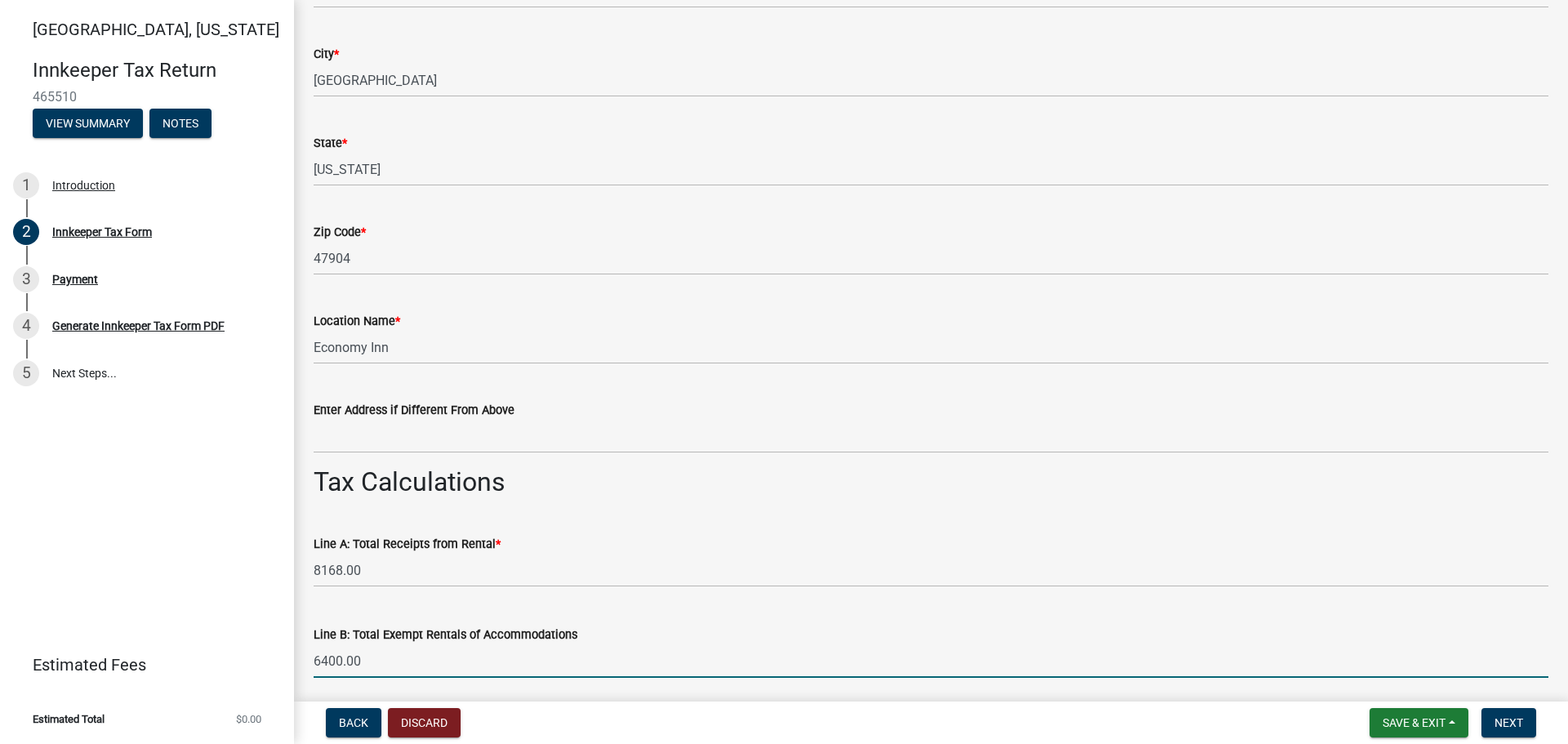
type input "6400.00"
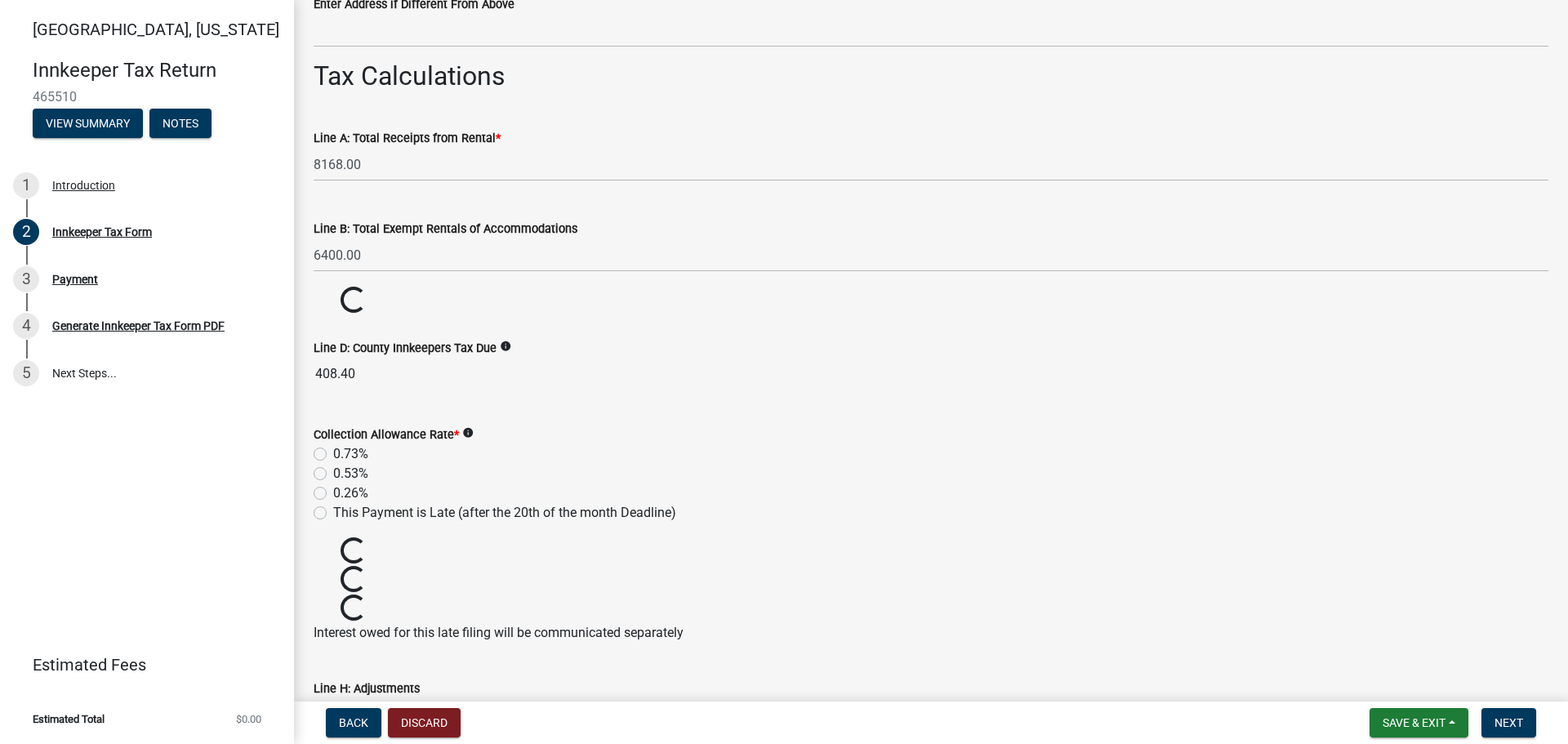
scroll to position [1327, 0]
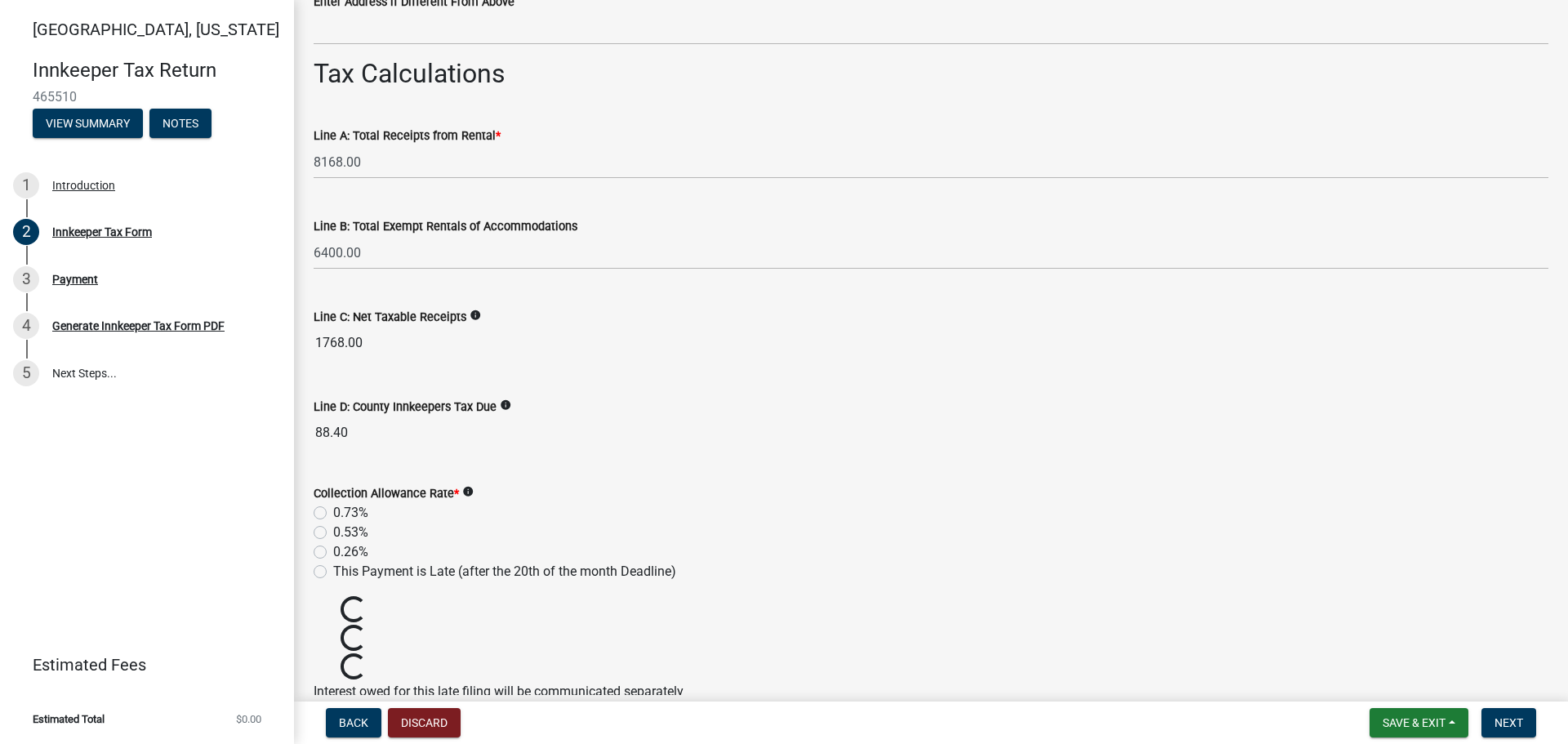
click at [333, 512] on label "0.73%" at bounding box center [350, 512] width 35 height 20
click at [333, 512] on input "0.73%" at bounding box center [338, 508] width 10 height 10
radio input "true"
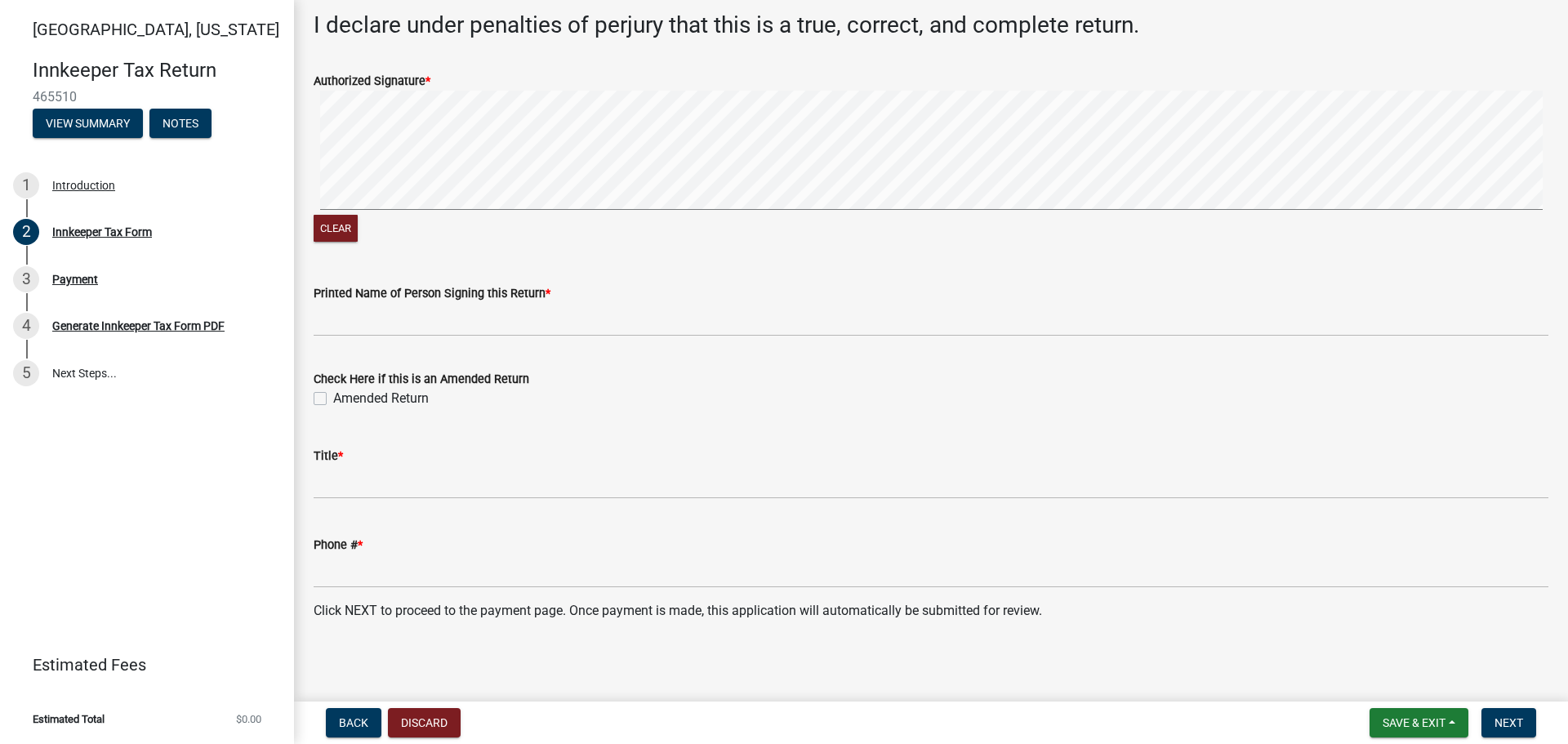
scroll to position [2595, 0]
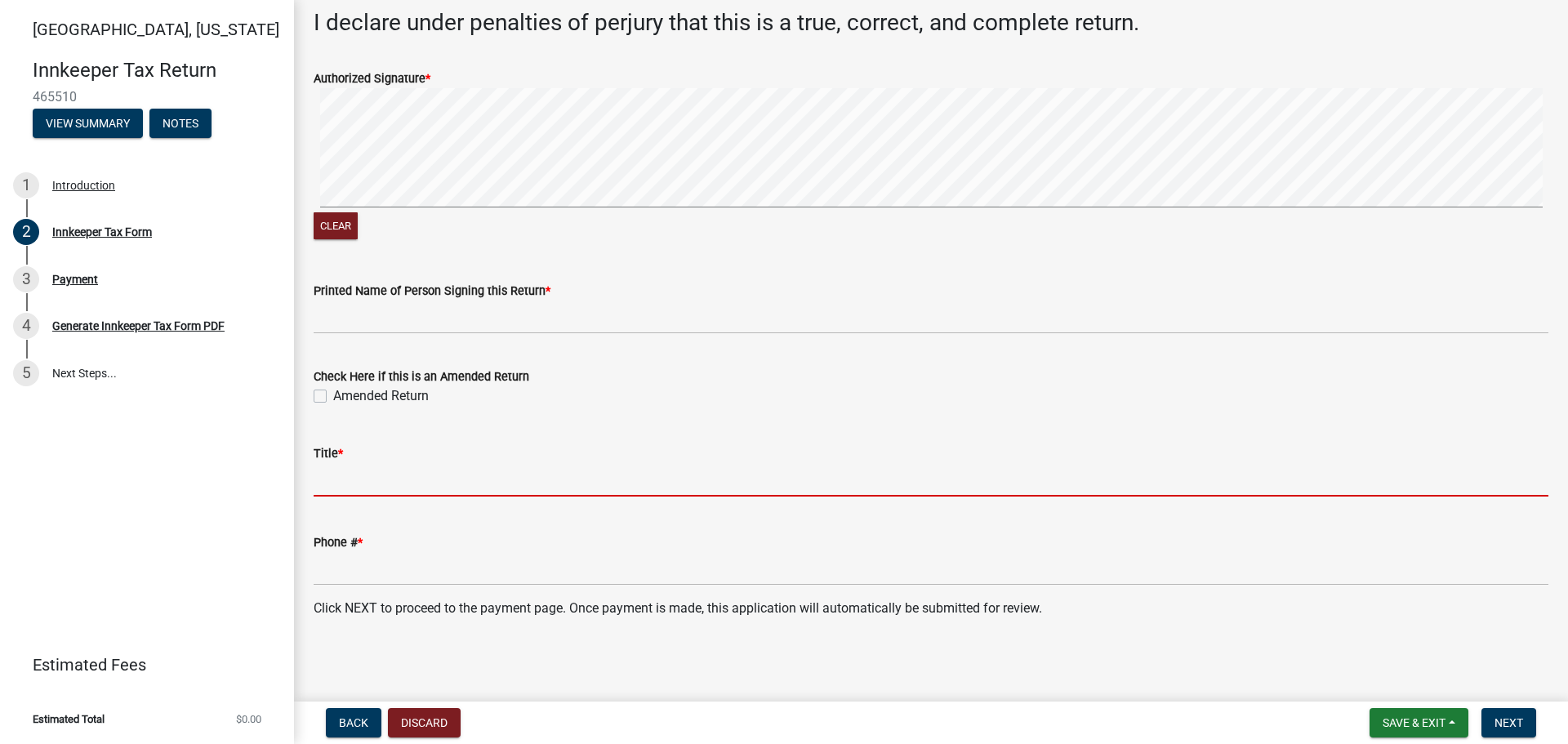
click at [330, 484] on input "Title *" at bounding box center [930, 479] width 1235 height 33
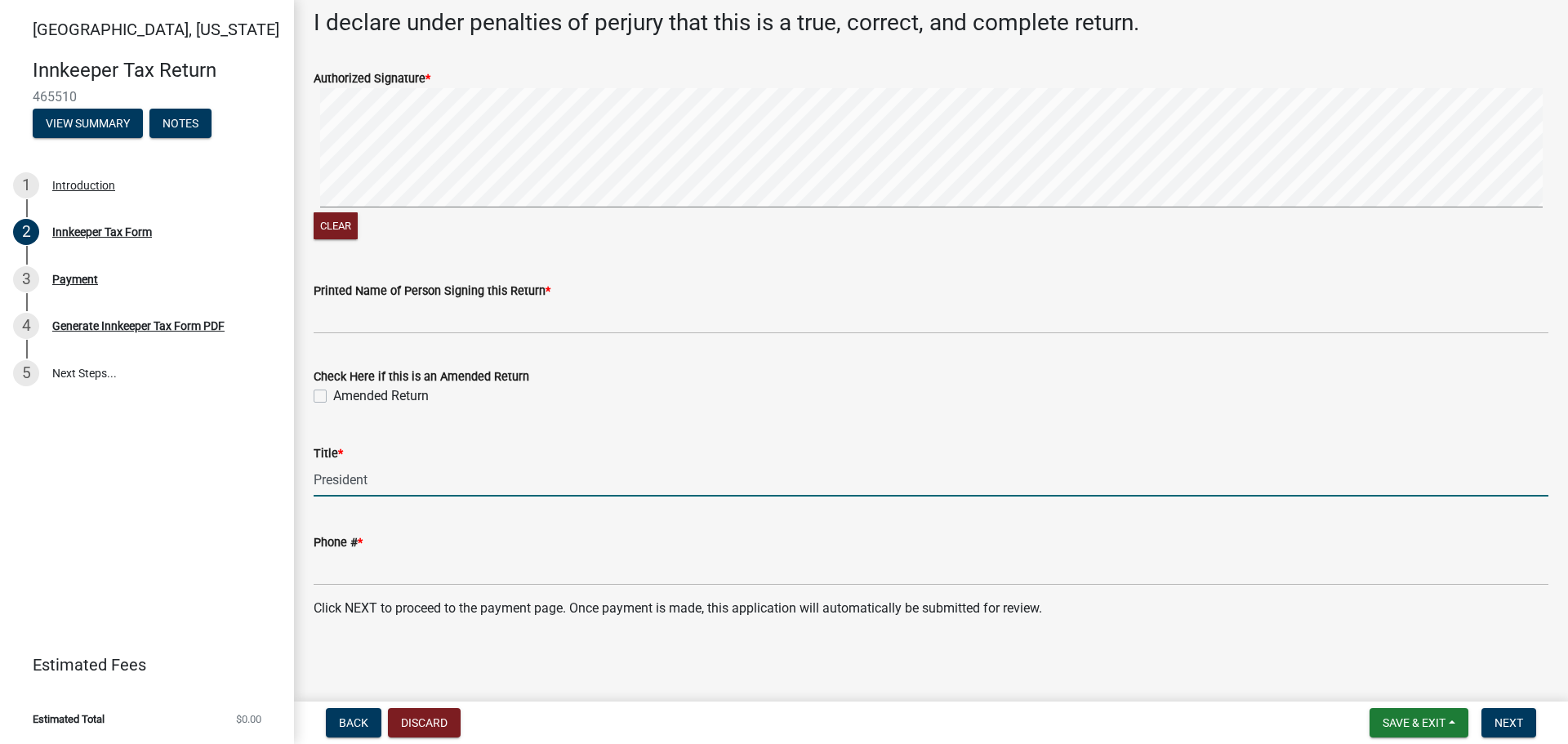
type input "President"
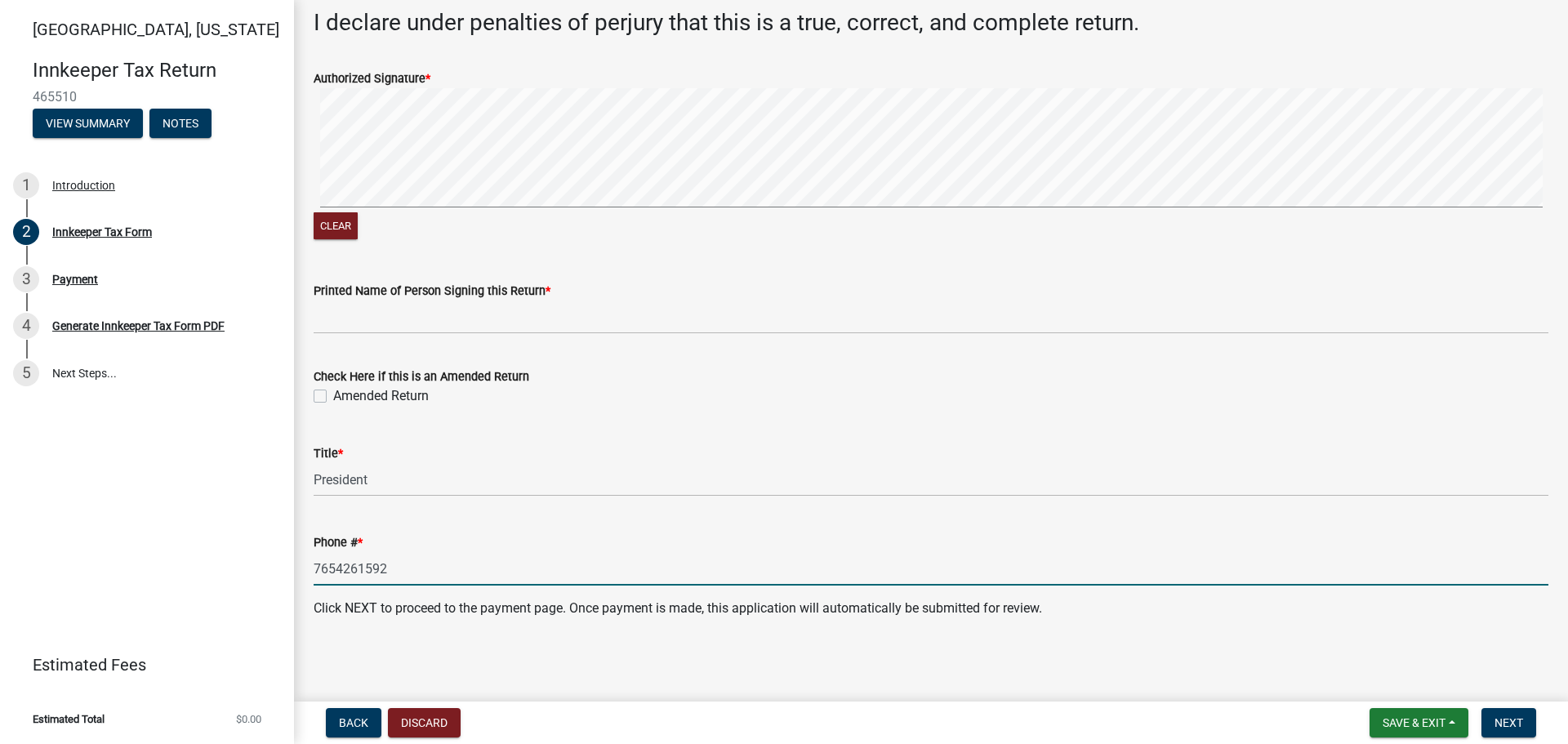
type input "7654261592"
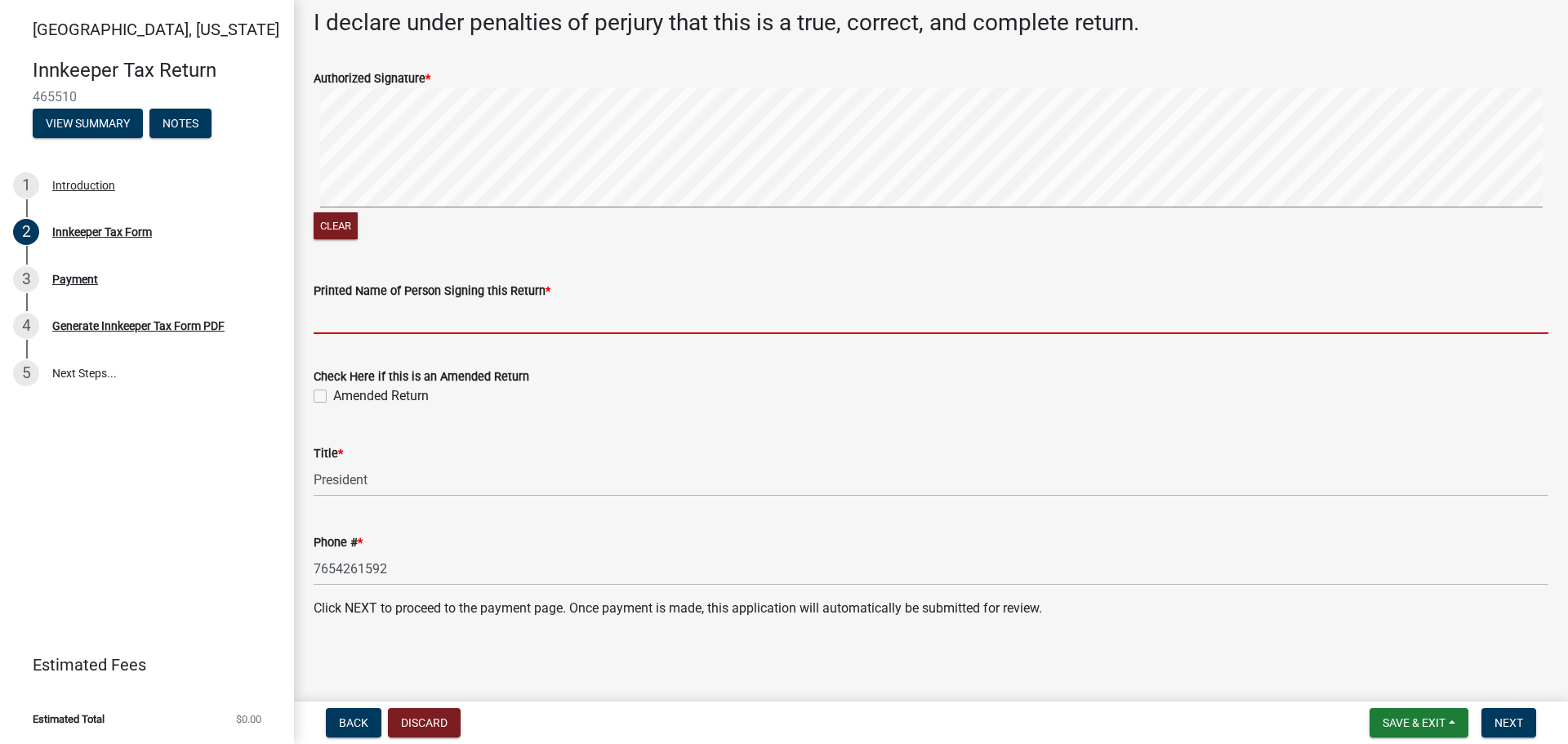
click at [357, 316] on input "Printed Name of Person Signing this Return *" at bounding box center [930, 317] width 1235 height 33
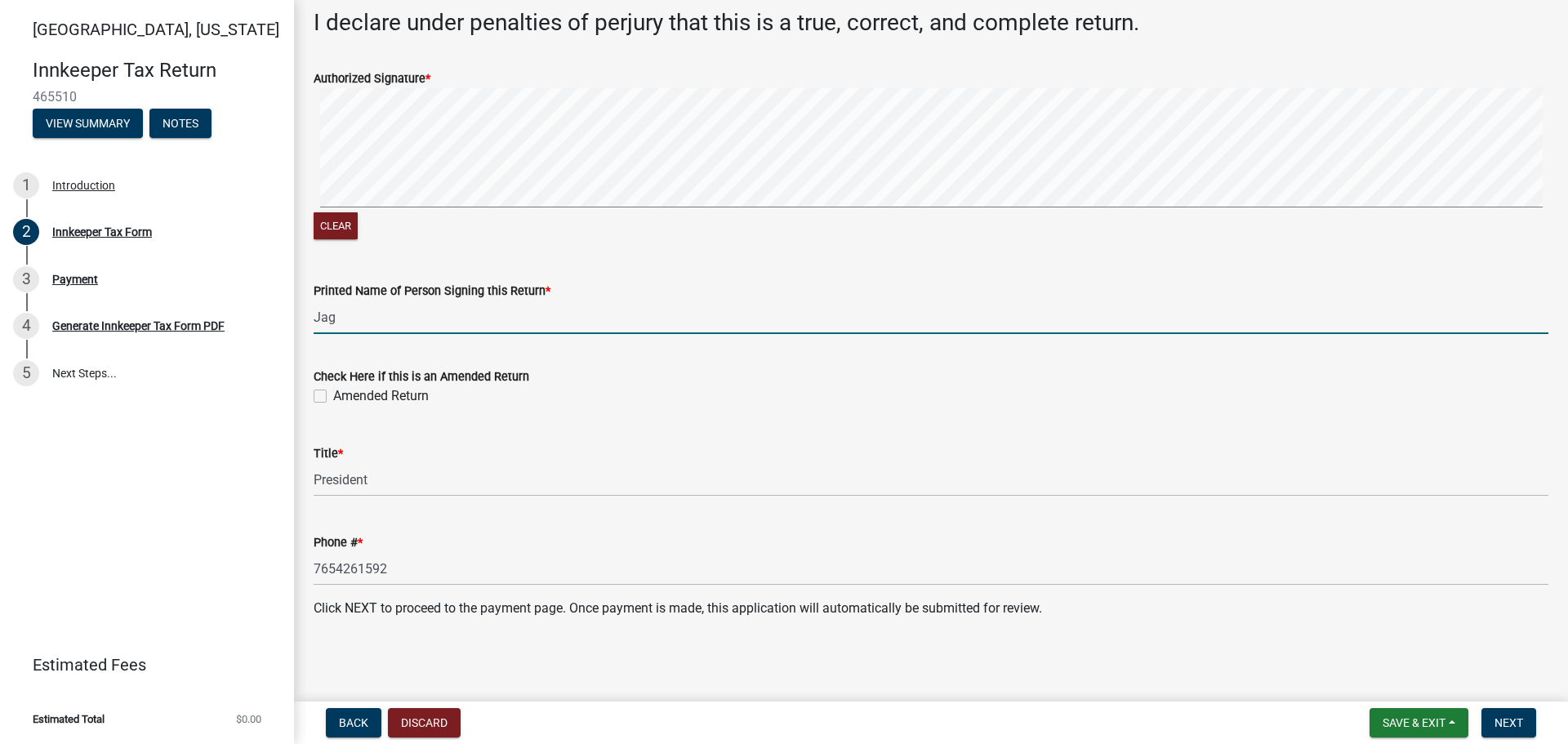
type input "[PERSON_NAME]"
click at [1529, 718] on button "Next" at bounding box center [1509, 722] width 55 height 29
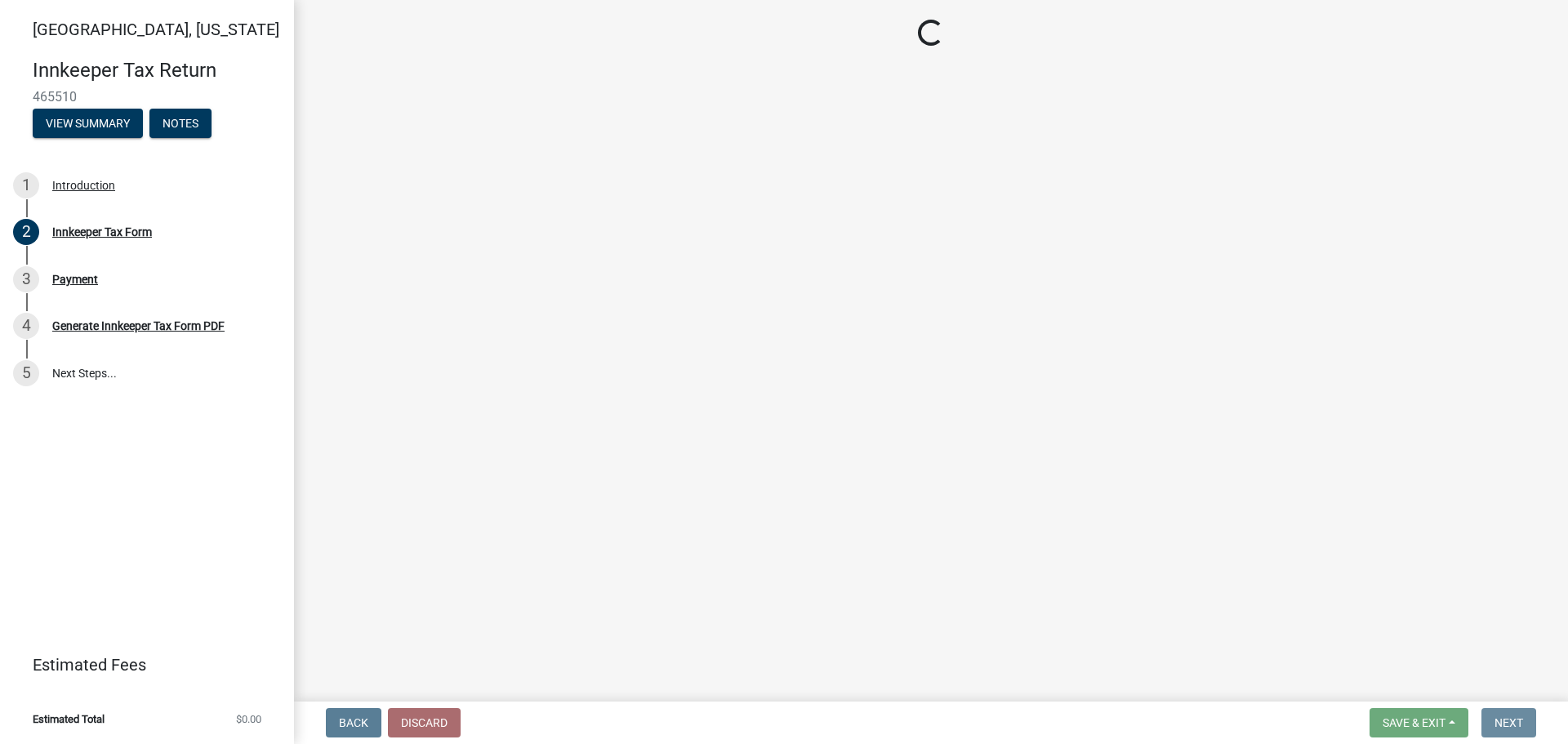
scroll to position [0, 0]
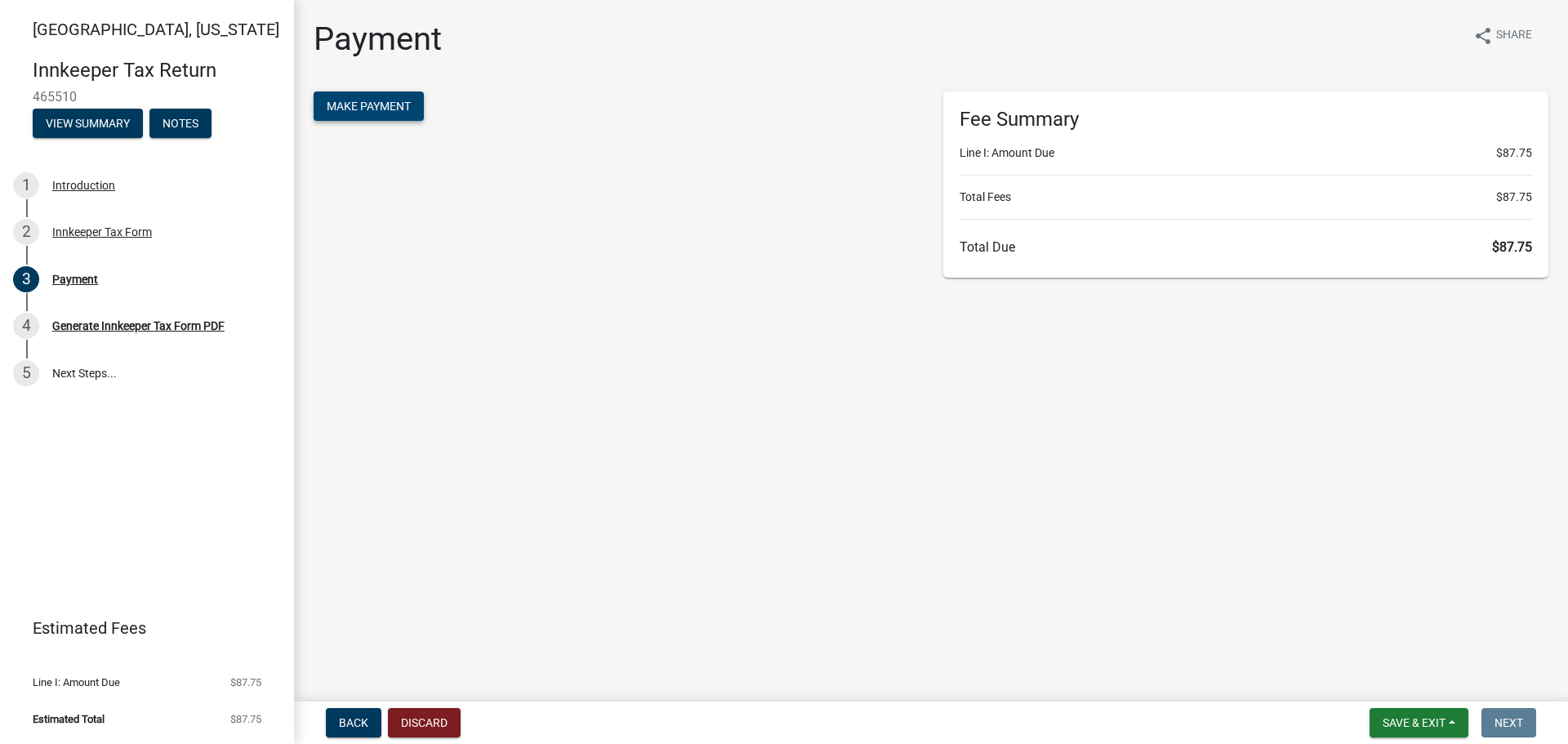
click at [378, 104] on span "Make Payment" at bounding box center [368, 106] width 84 height 13
